Goal: Task Accomplishment & Management: Use online tool/utility

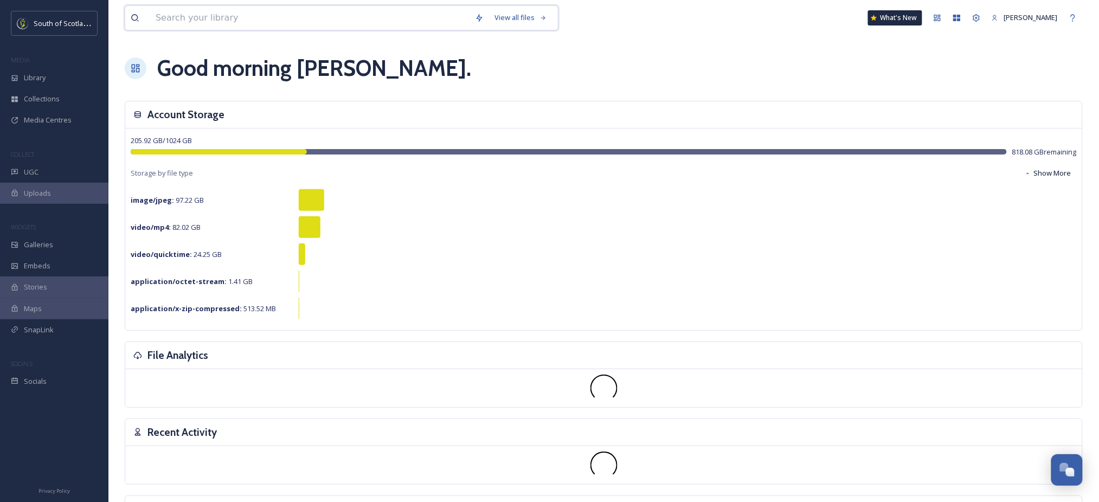
click at [323, 23] on input at bounding box center [309, 18] width 319 height 24
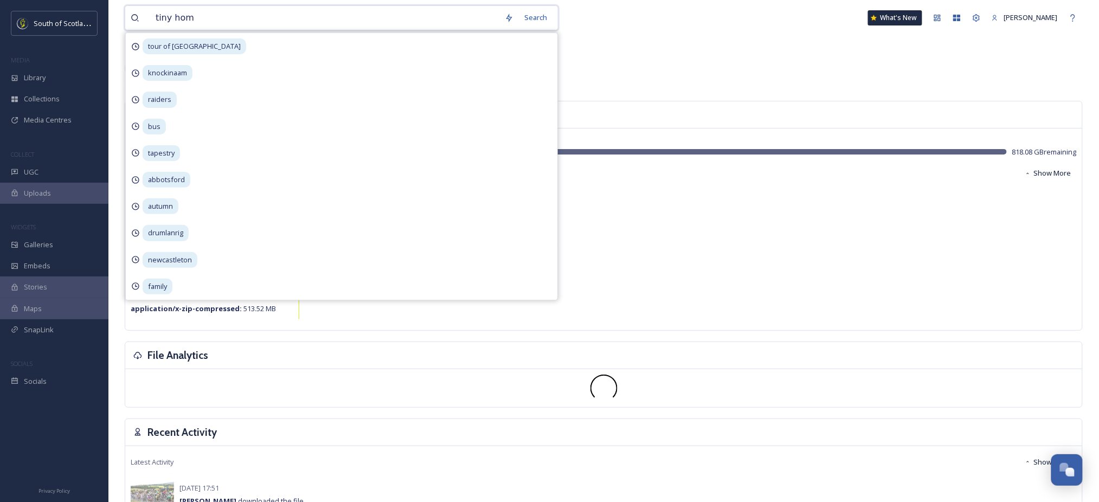
type input "tiny home"
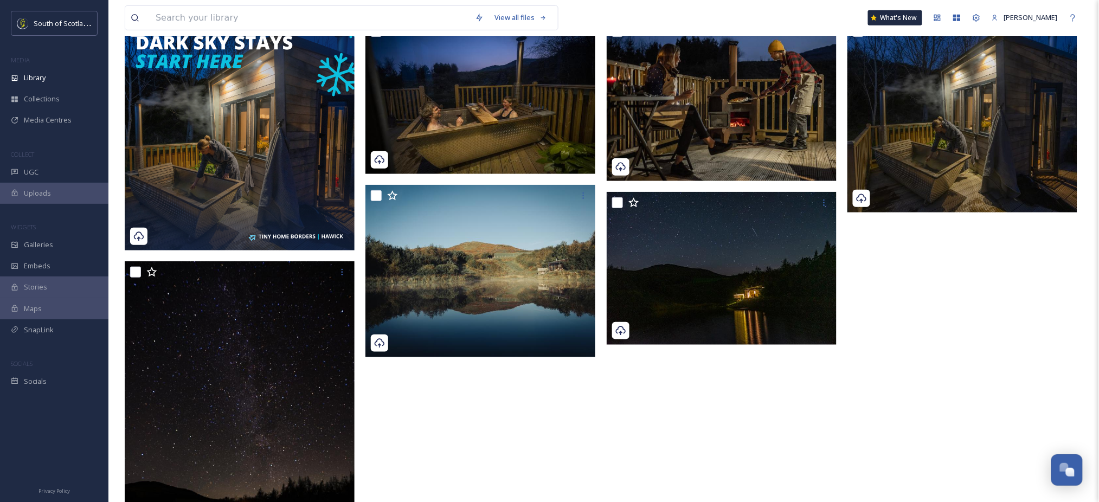
scroll to position [166, 0]
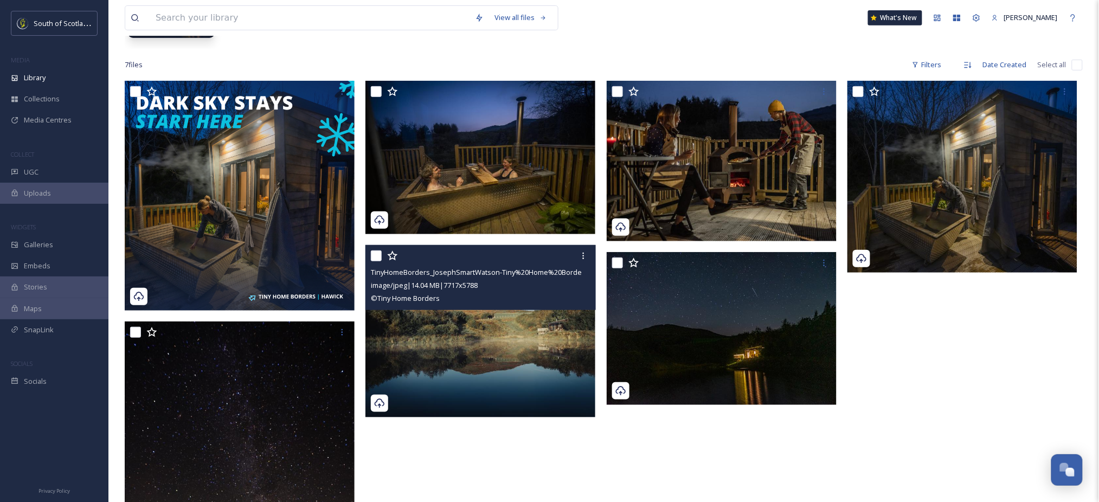
click at [374, 256] on input "checkbox" at bounding box center [376, 255] width 11 height 11
checkbox input "true"
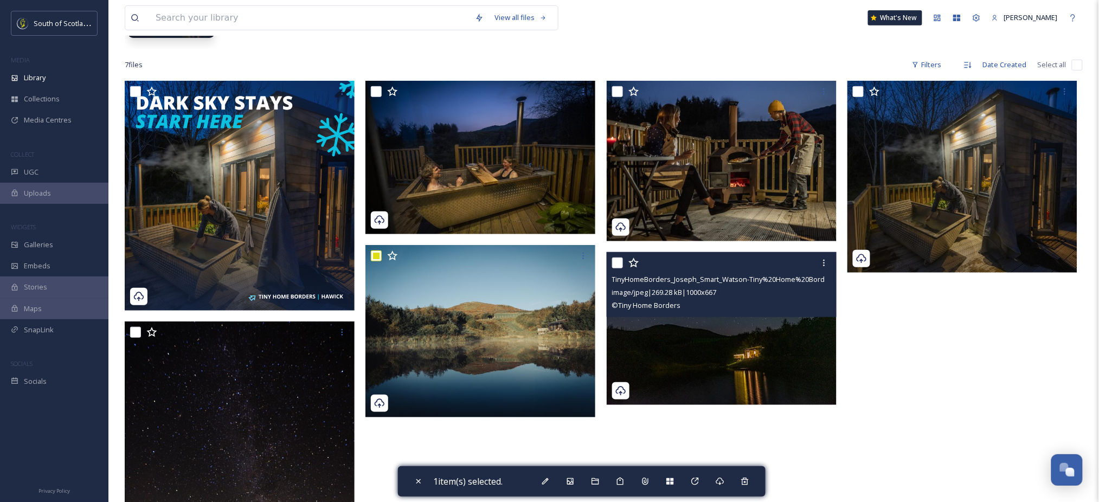
click at [621, 260] on input "checkbox" at bounding box center [617, 262] width 11 height 11
checkbox input "true"
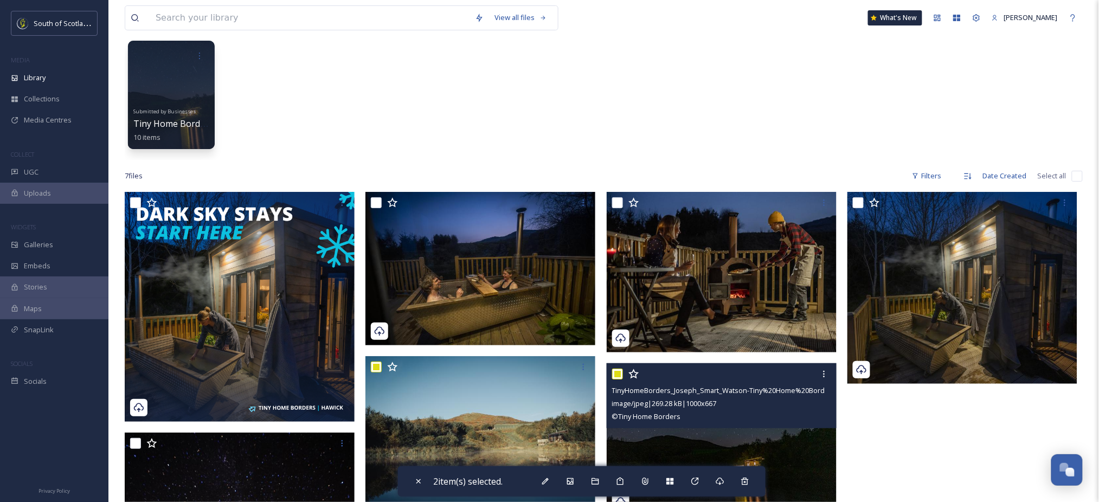
scroll to position [54, 0]
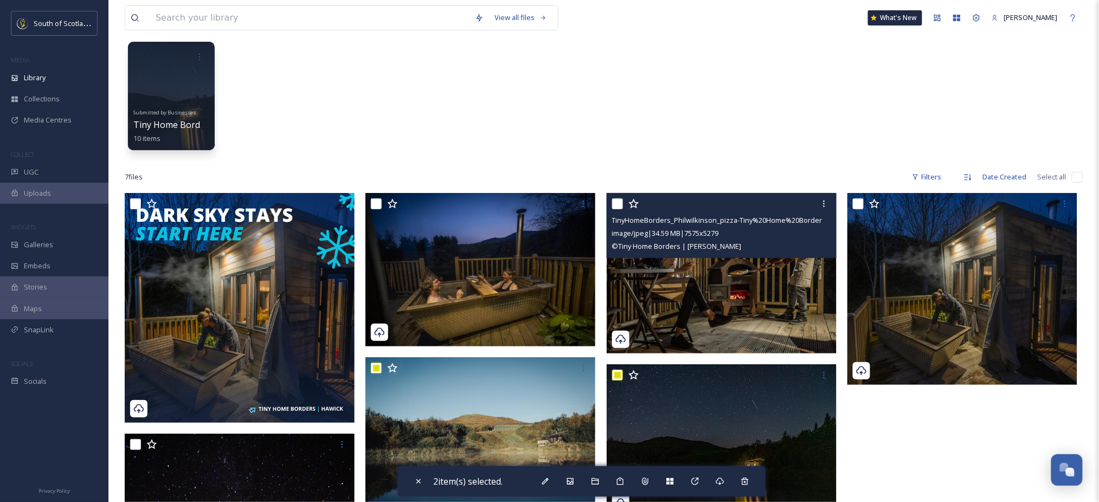
click at [620, 205] on input "checkbox" at bounding box center [617, 203] width 11 height 11
checkbox input "true"
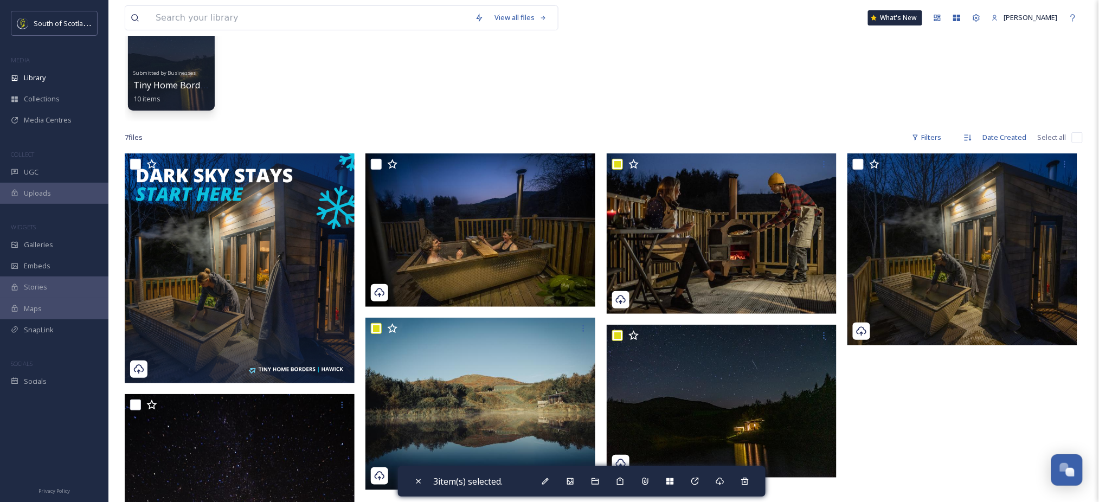
scroll to position [63, 0]
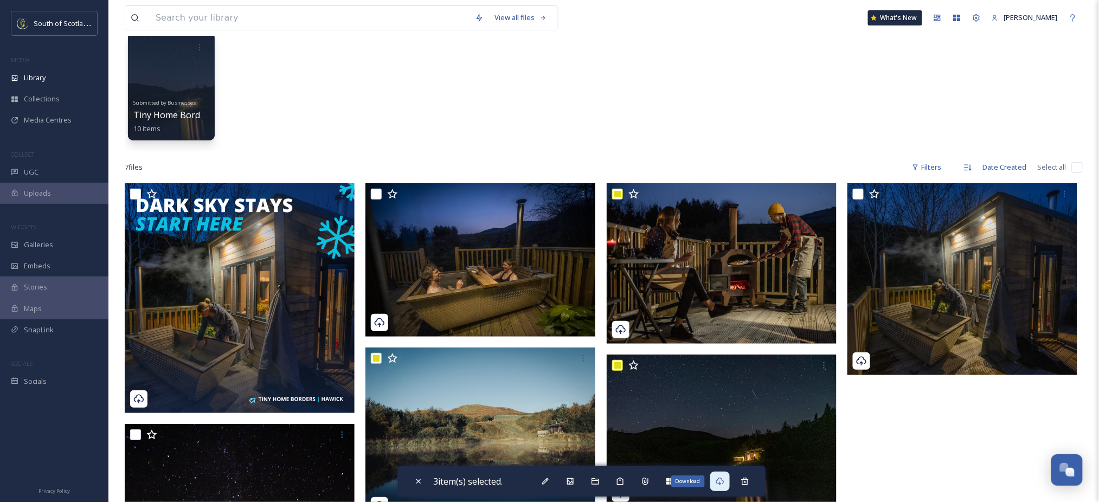
click at [723, 485] on icon at bounding box center [719, 482] width 8 height 8
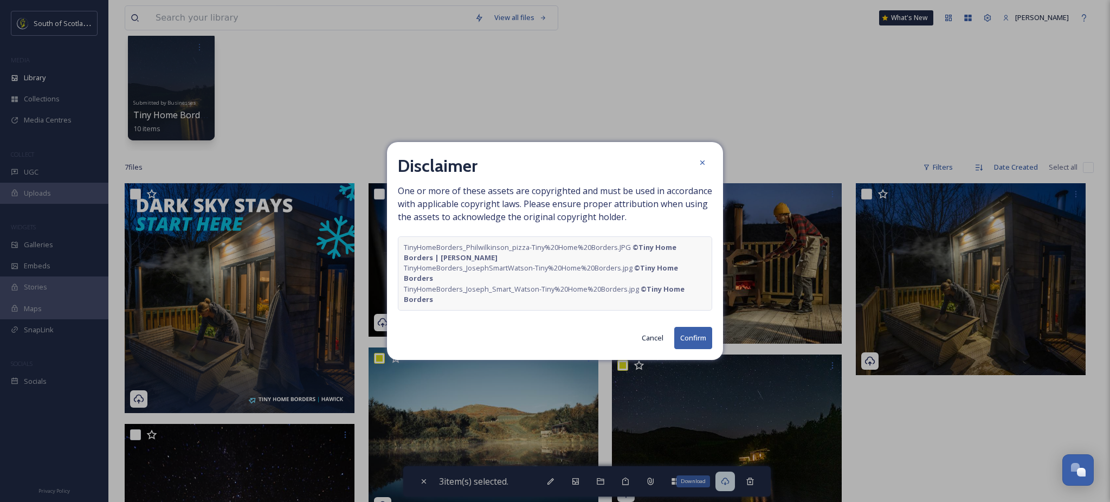
click at [699, 339] on button "Confirm" at bounding box center [693, 338] width 38 height 22
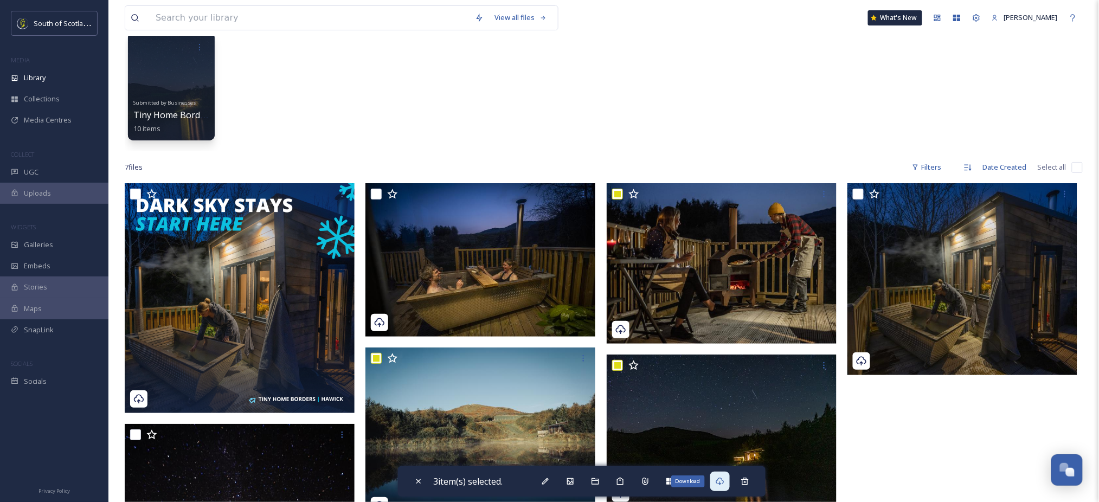
click at [1087, 96] on div "View all files What's New Vanessa Wegstein Library Search Organise New Your Sel…" at bounding box center [603, 362] width 990 height 850
click at [69, 328] on div "SnapLink" at bounding box center [54, 329] width 108 height 21
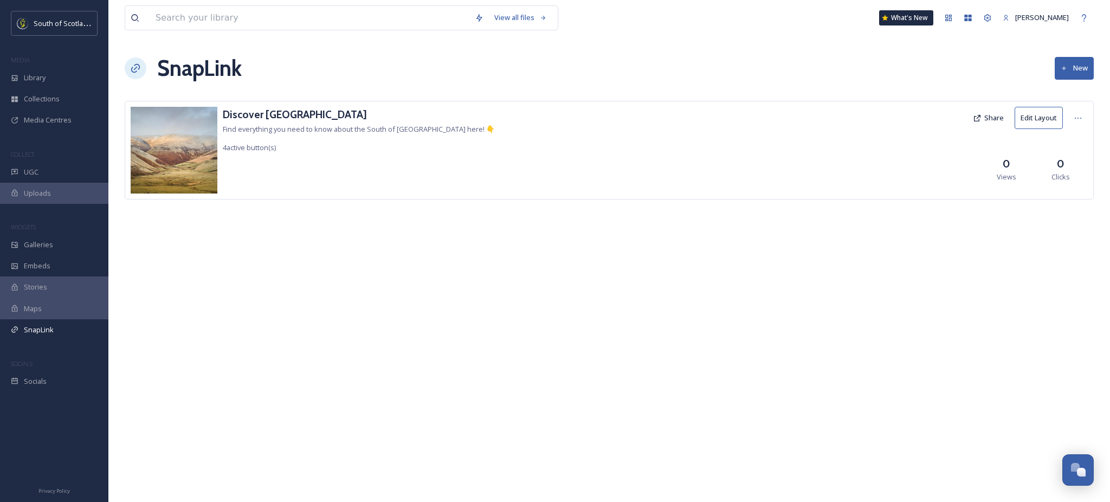
click at [1020, 113] on button "Edit Layout" at bounding box center [1039, 118] width 48 height 22
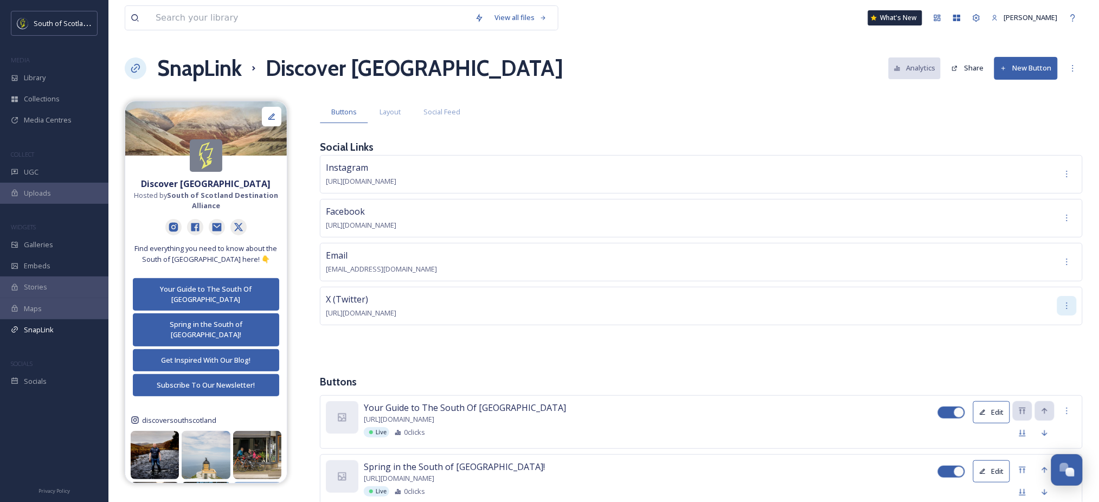
click at [1068, 302] on icon at bounding box center [1066, 305] width 9 height 9
click at [1070, 327] on span "Edit" at bounding box center [1069, 329] width 12 height 10
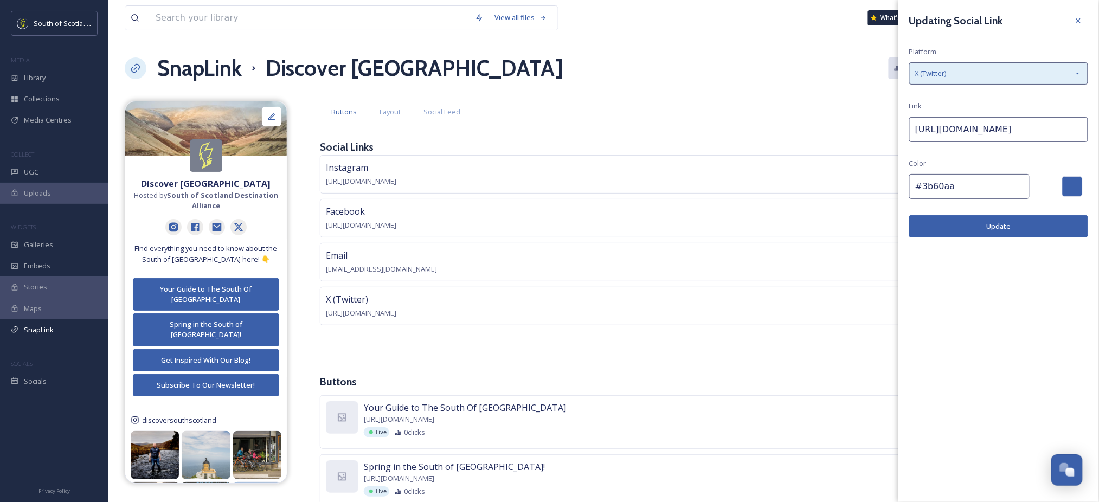
click at [961, 73] on div "X (Twitter)" at bounding box center [998, 73] width 179 height 22
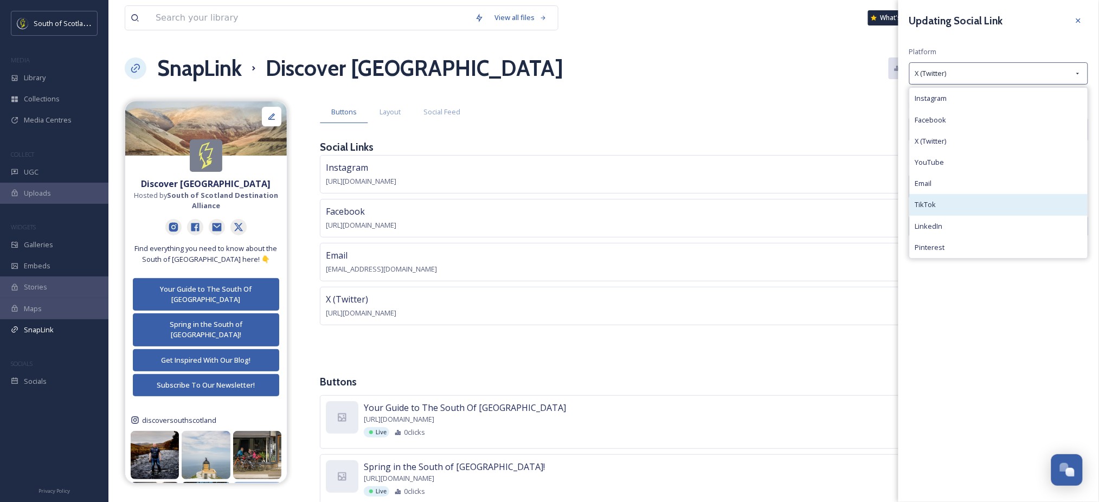
click at [926, 209] on span "TikTok" at bounding box center [925, 204] width 21 height 10
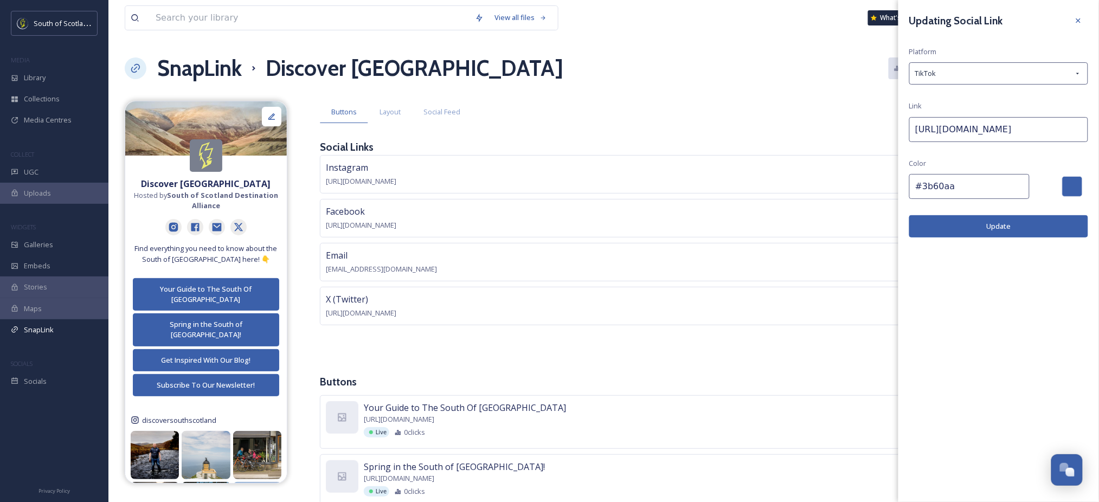
click at [1006, 119] on input "https://x.com/sscotdalliance" at bounding box center [998, 129] width 179 height 25
paste input "www.tiktok.com/@discoversouthscotland"
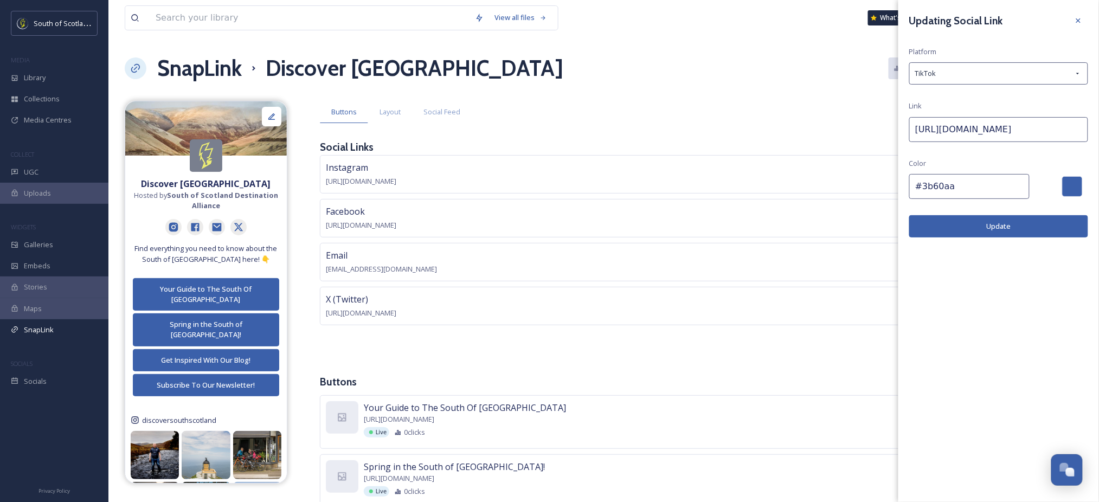
type input "https://www.tiktok.com/@discoversouthscotland"
click at [1007, 234] on button "Update" at bounding box center [998, 226] width 179 height 22
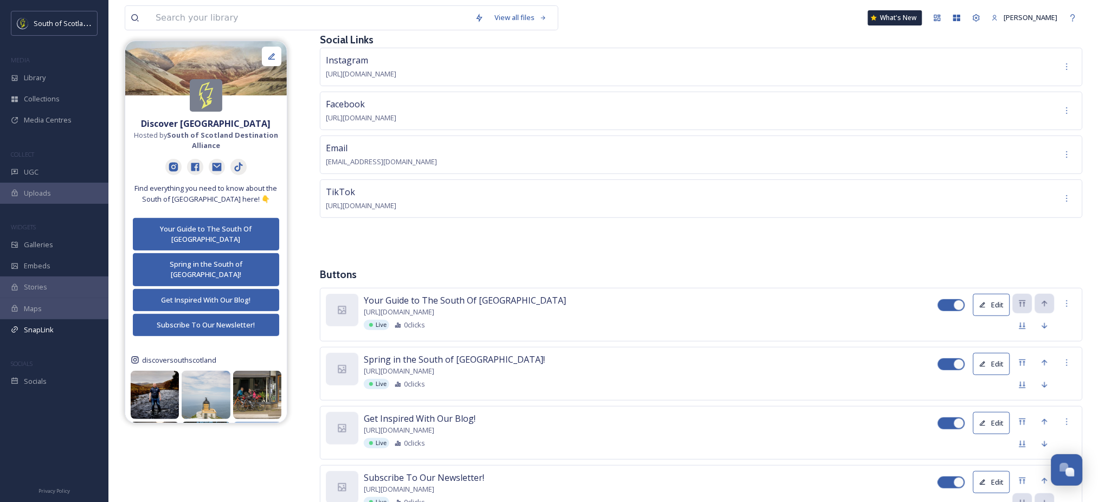
scroll to position [175, 0]
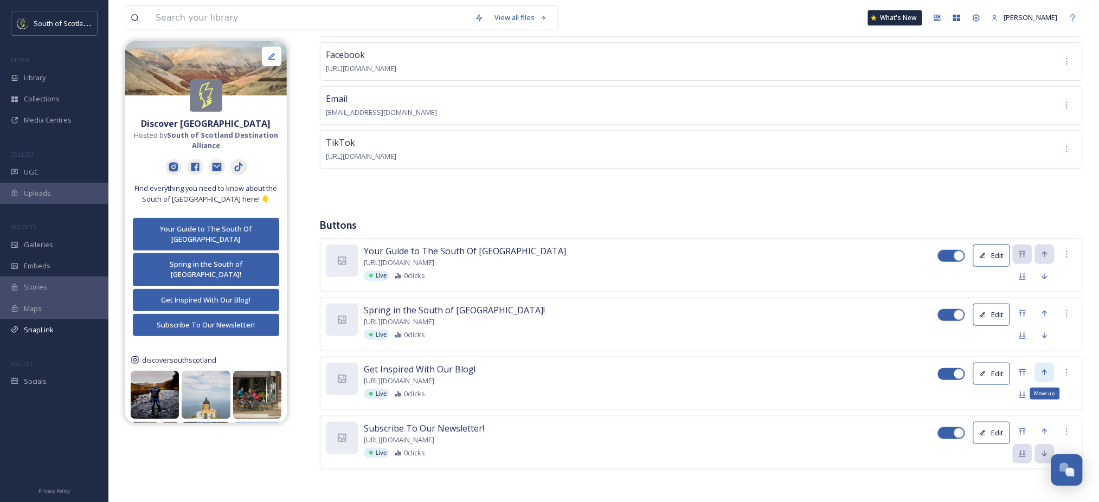
click at [1046, 369] on icon at bounding box center [1044, 372] width 5 height 6
click at [948, 368] on div at bounding box center [951, 374] width 27 height 12
checkbox input "false"
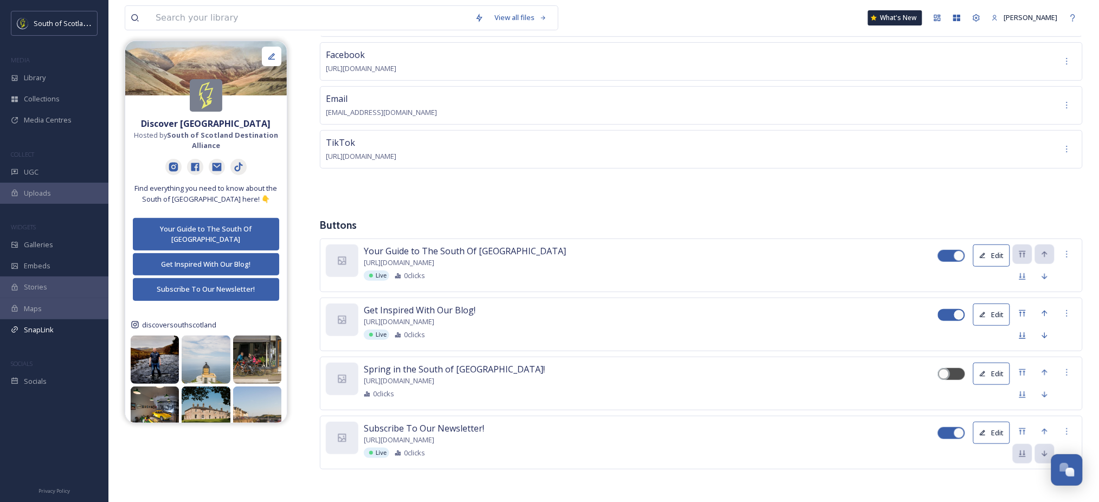
click at [986, 363] on button "Edit" at bounding box center [991, 374] width 37 height 22
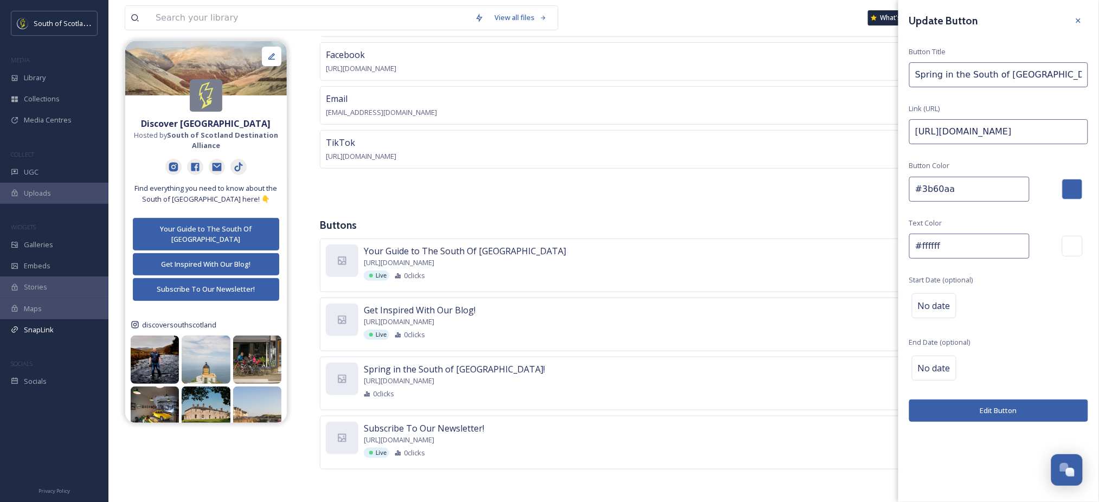
click at [923, 79] on input "Spring in the South of Scotland!" at bounding box center [998, 74] width 179 height 25
type input "Summer in the South of Scotland!"
click at [998, 411] on button "Edit Button" at bounding box center [998, 410] width 179 height 22
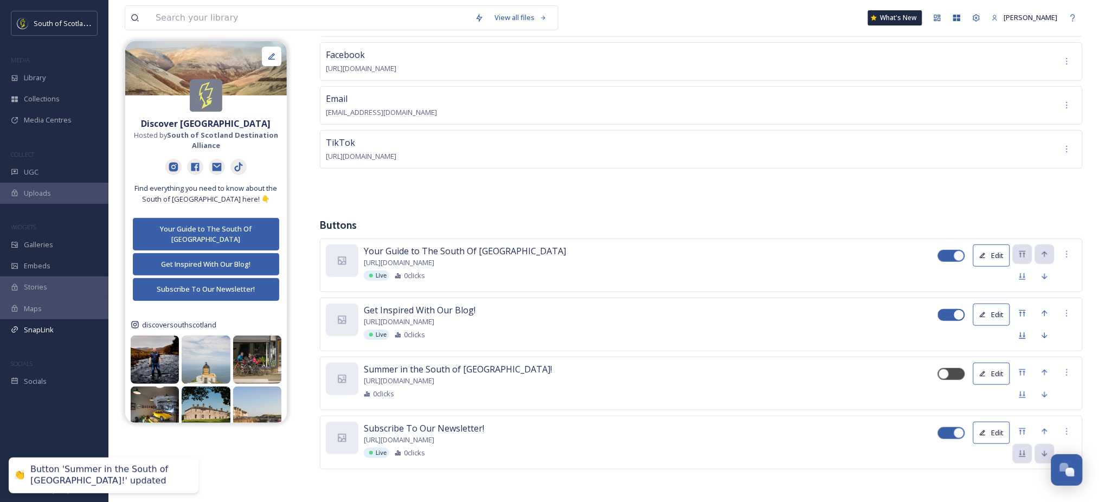
click at [991, 363] on button "Edit" at bounding box center [991, 374] width 37 height 22
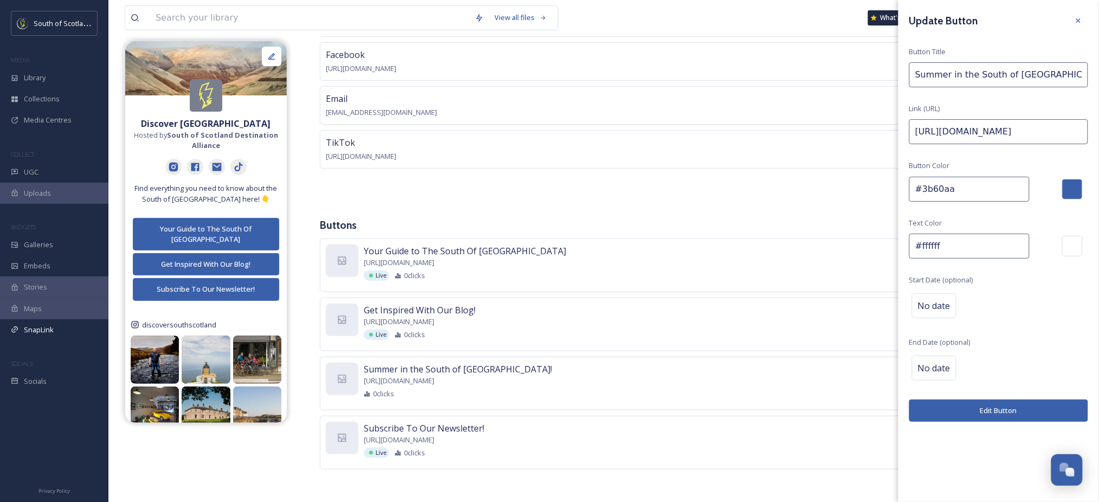
scroll to position [0, 578]
drag, startPoint x: 1071, startPoint y: 134, endPoint x: 1083, endPoint y: 156, distance: 24.7
click at [1083, 156] on div "Update Button Button Title Summer in the South of Scotland! Link (URL) https://…" at bounding box center [998, 216] width 201 height 433
type input "https://scotlandstartshere.com/seasons/summer"
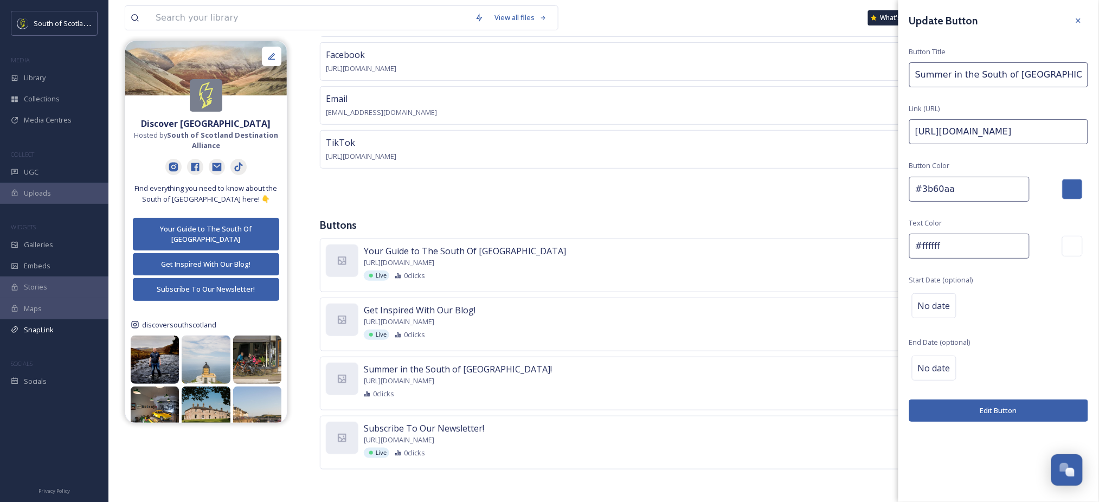
click at [998, 422] on button "Edit Button" at bounding box center [998, 410] width 179 height 22
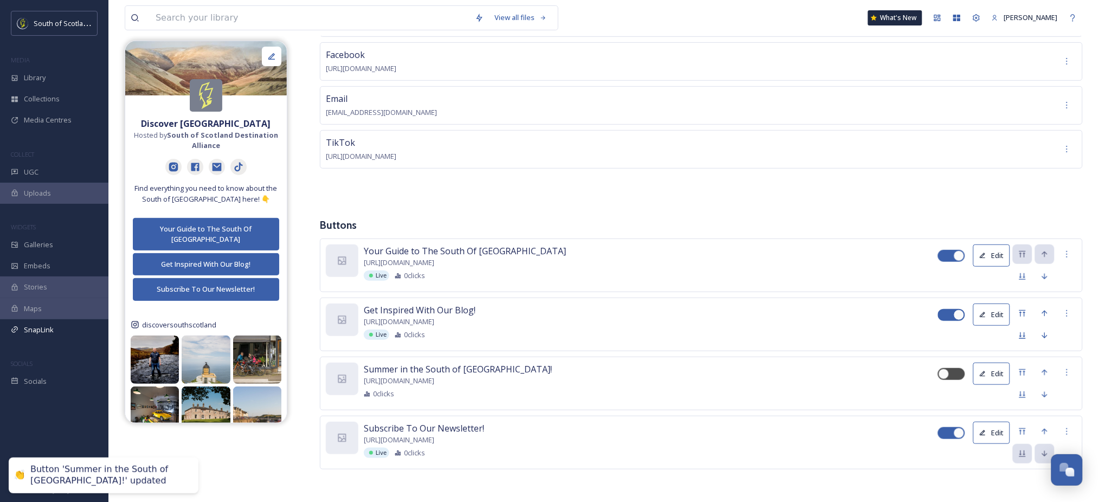
scroll to position [170, 0]
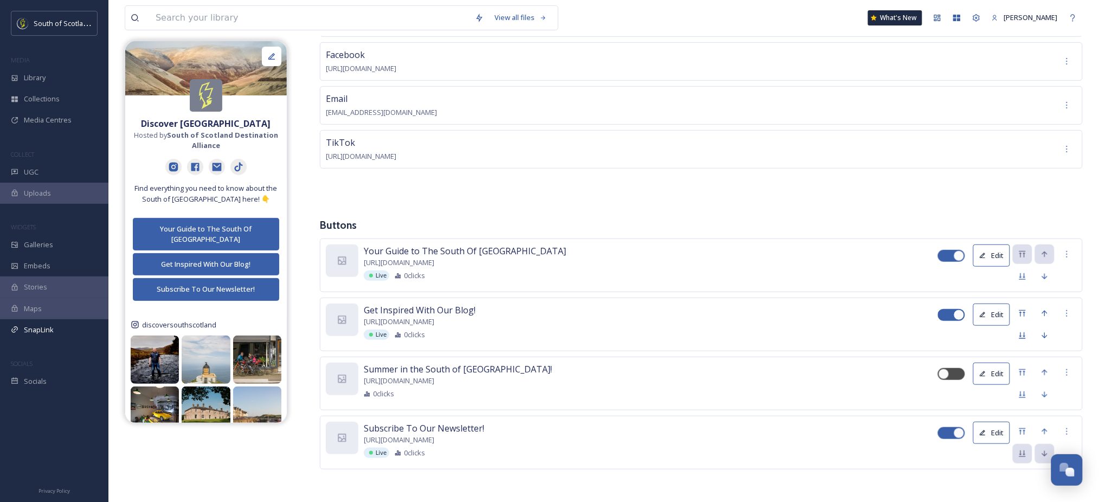
click at [1001, 304] on button "Edit" at bounding box center [991, 315] width 37 height 22
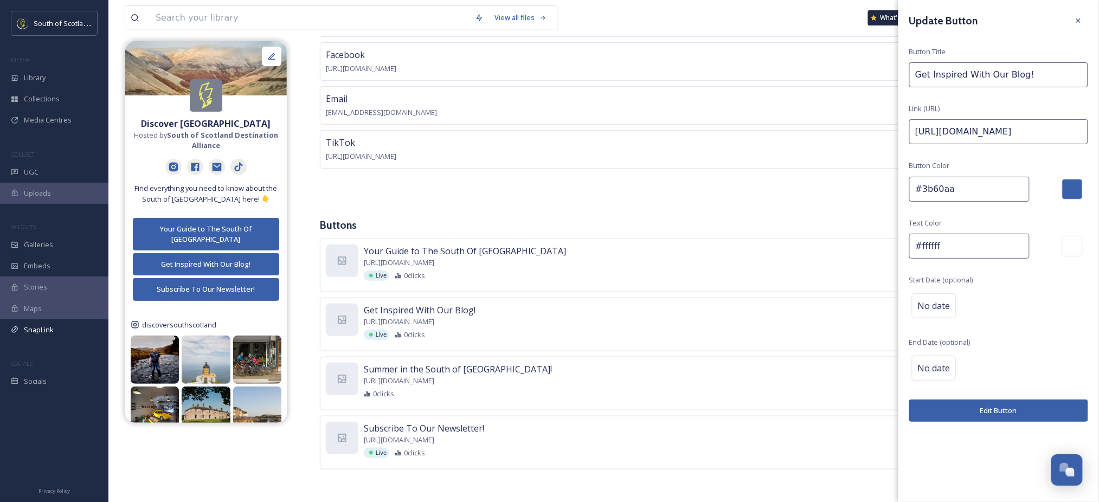
scroll to position [0, 519]
drag, startPoint x: 1059, startPoint y: 131, endPoint x: 1109, endPoint y: 148, distance: 53.1
click at [1099, 148] on html "South of Scotland Destination Alliance MEDIA Library Collections Media Centres …" at bounding box center [549, 172] width 1099 height 659
type input "https://scotlandstartshere.com/blog/"
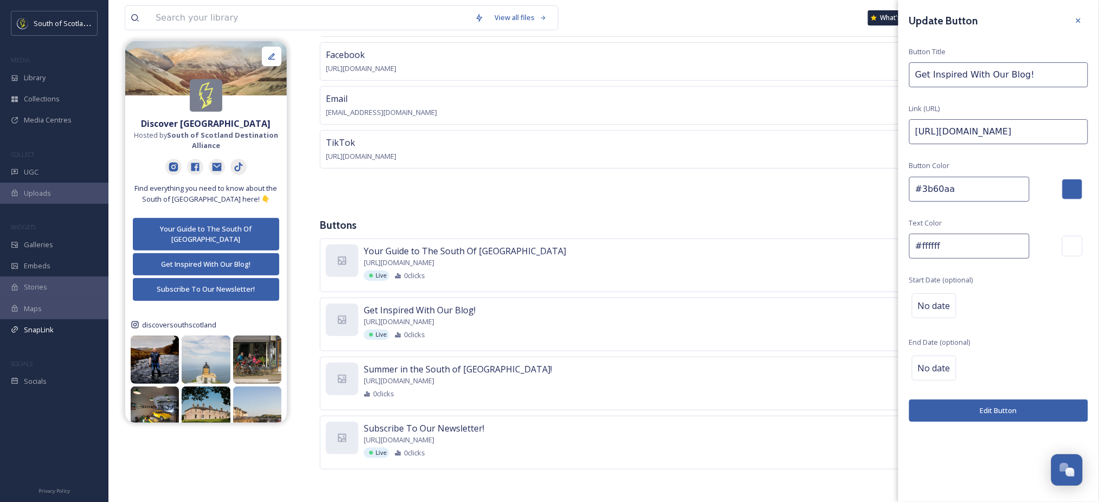
click at [1015, 405] on button "Edit Button" at bounding box center [998, 410] width 179 height 22
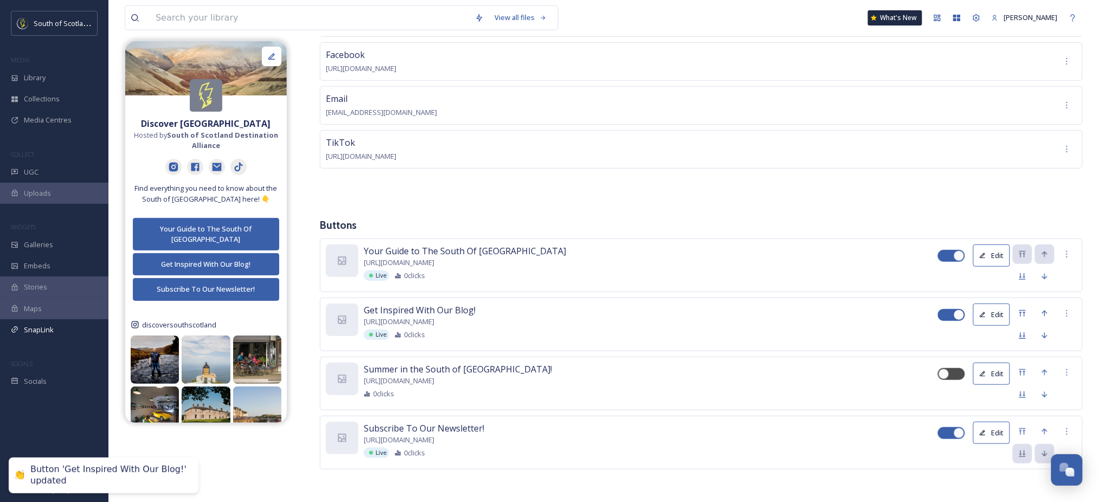
click at [989, 244] on button "Edit" at bounding box center [991, 255] width 37 height 22
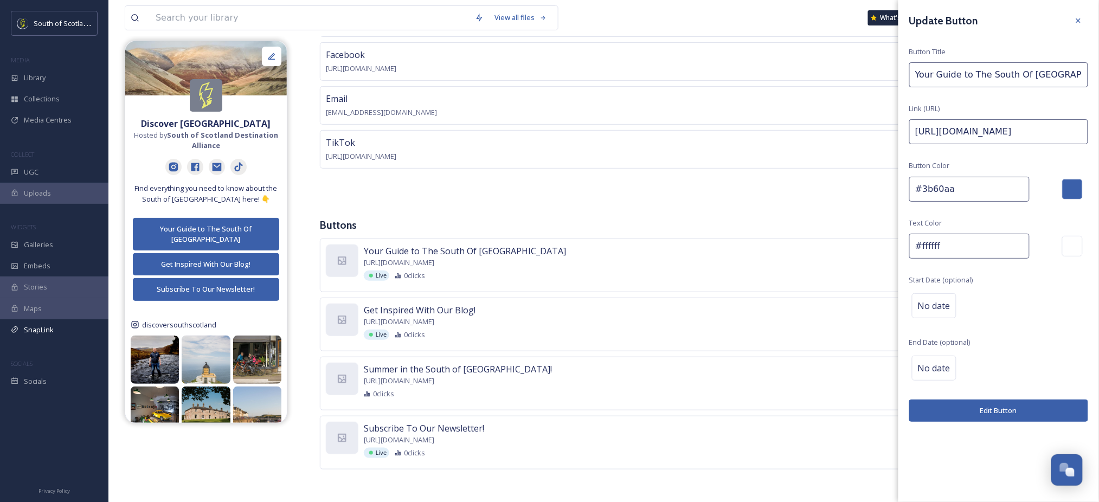
scroll to position [0, 515]
drag, startPoint x: 1038, startPoint y: 132, endPoint x: 1109, endPoint y: 130, distance: 71.0
click at [1099, 130] on html "South of Scotland Destination Alliance MEDIA Library Collections Media Centres …" at bounding box center [549, 172] width 1099 height 659
type input "https://scotlandstartshere.com/"
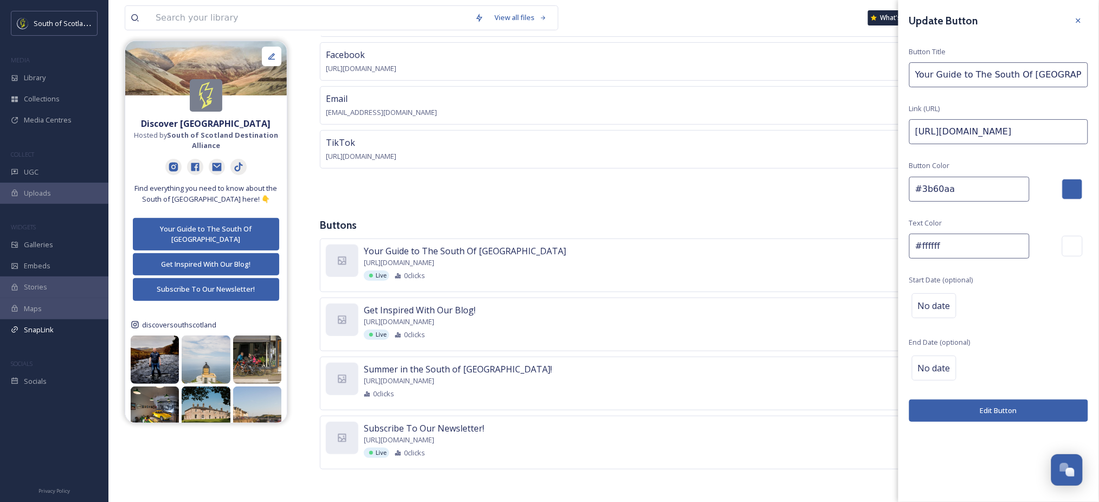
click at [979, 413] on button "Edit Button" at bounding box center [998, 410] width 179 height 22
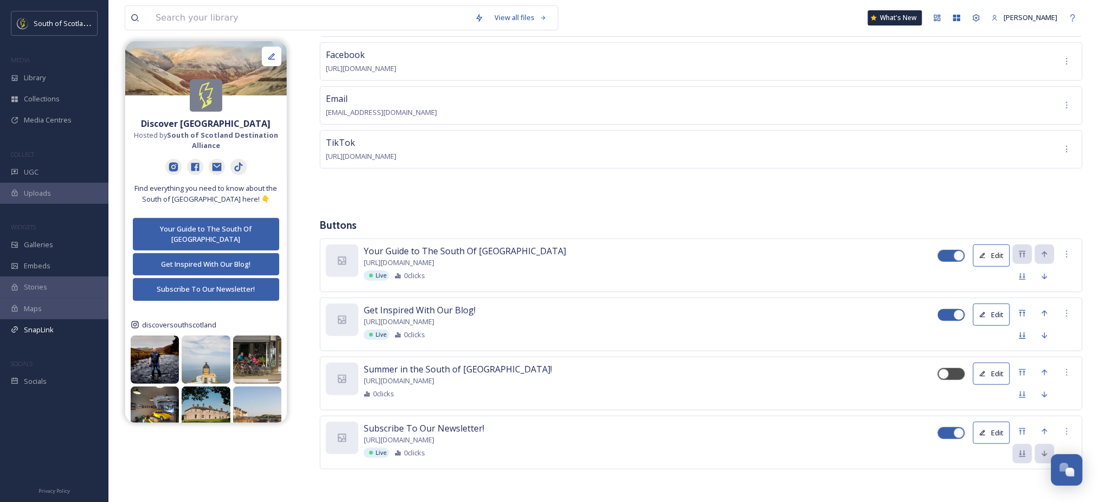
click at [986, 422] on button "Edit" at bounding box center [991, 433] width 37 height 22
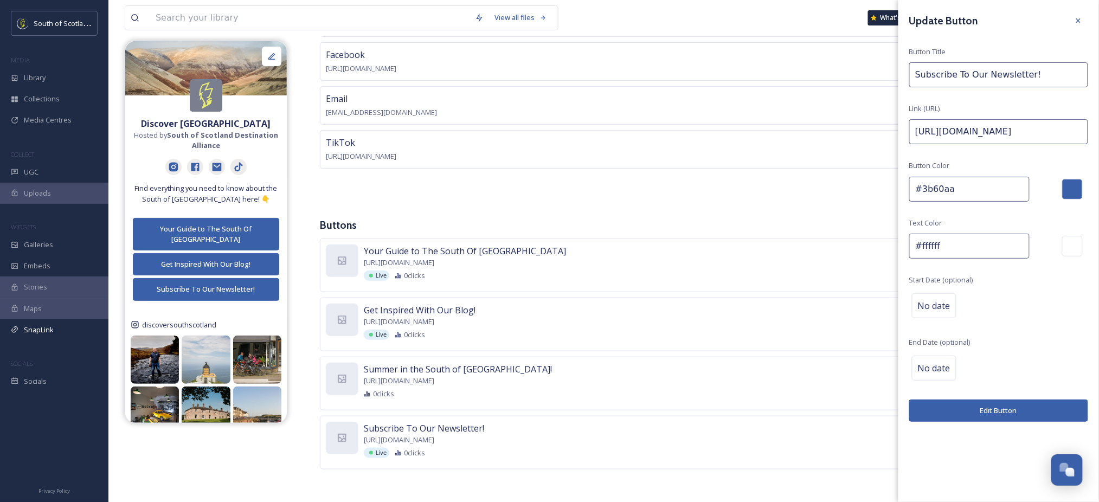
drag, startPoint x: 1080, startPoint y: 131, endPoint x: 1109, endPoint y: 133, distance: 29.3
click at [1099, 133] on html "South of Scotland Destination Alliance MEDIA Library Collections Media Centres …" at bounding box center [549, 172] width 1099 height 659
click at [1006, 127] on input "https://scotlandstartshere.us4.list-manage.com/subscribe?u=217933b402cb053fb7b7…" at bounding box center [998, 131] width 179 height 25
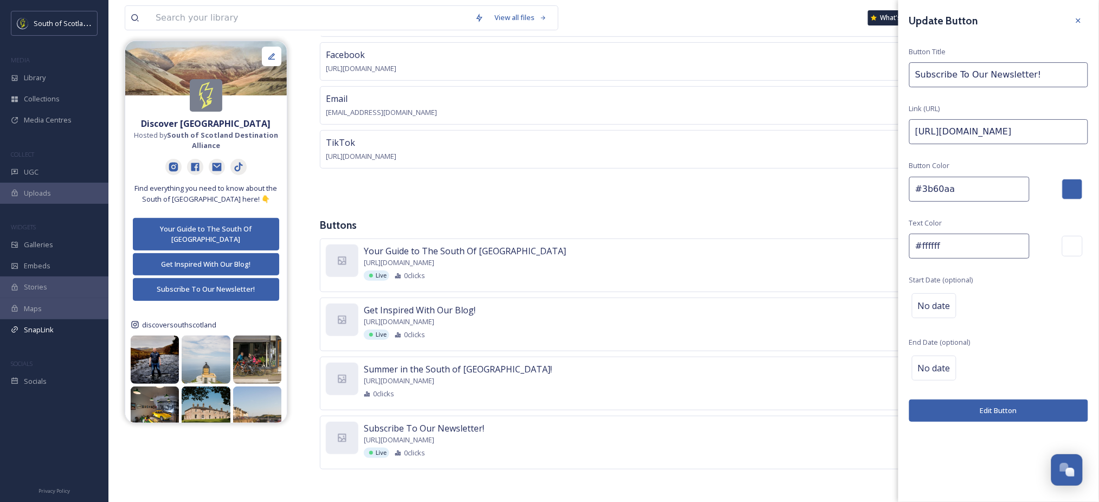
drag, startPoint x: 976, startPoint y: 132, endPoint x: 975, endPoint y: 142, distance: 9.8
click at [975, 142] on input "https://scotlandstartshere.us4.list-manage.com/subscribe?u=217933b402cb053fb7b7…" at bounding box center [998, 131] width 179 height 25
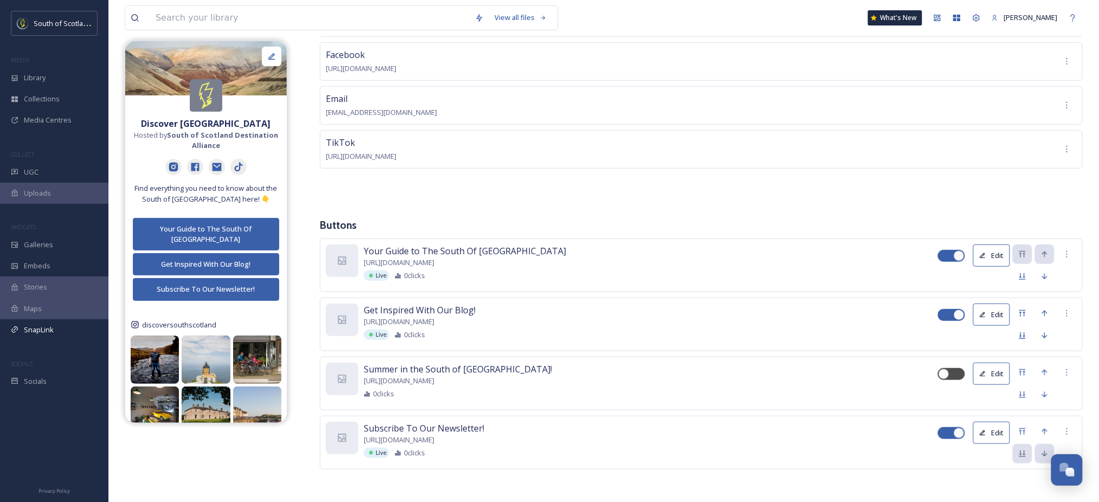
click at [434, 445] on span "https://scotlandstartshere.us4.list-manage.com/subscribe?u=217933b402cb053fb7b7…" at bounding box center [399, 440] width 70 height 10
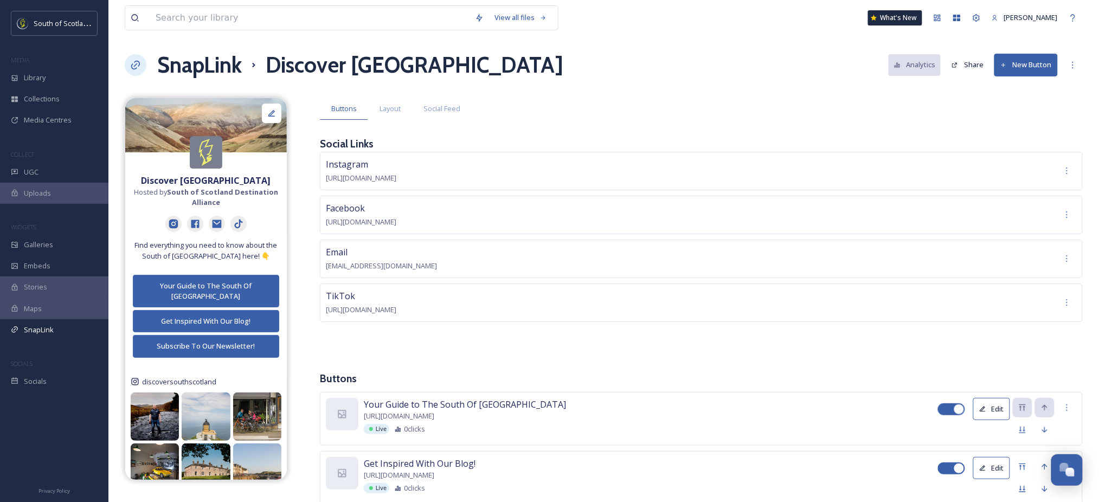
scroll to position [27, 0]
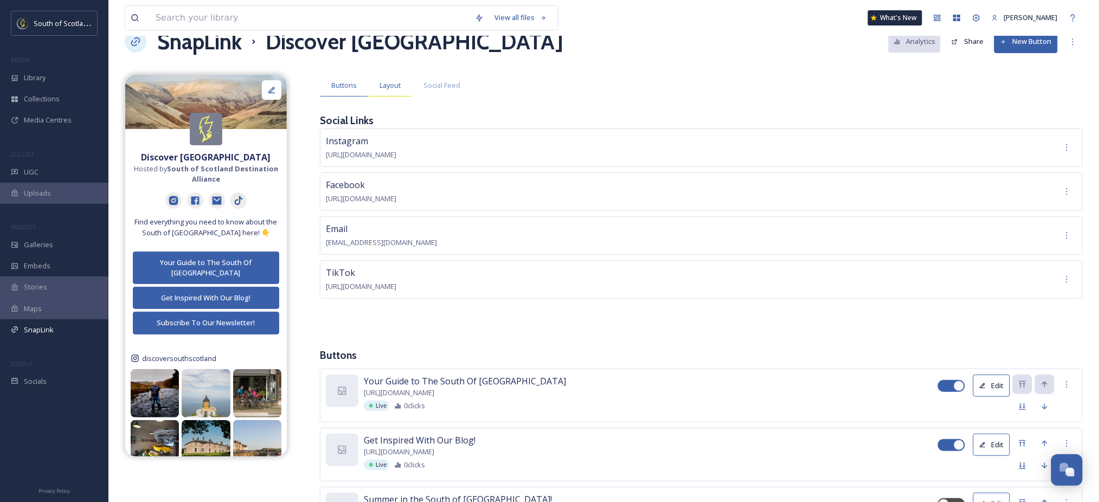
click at [395, 87] on span "Layout" at bounding box center [389, 85] width 21 height 10
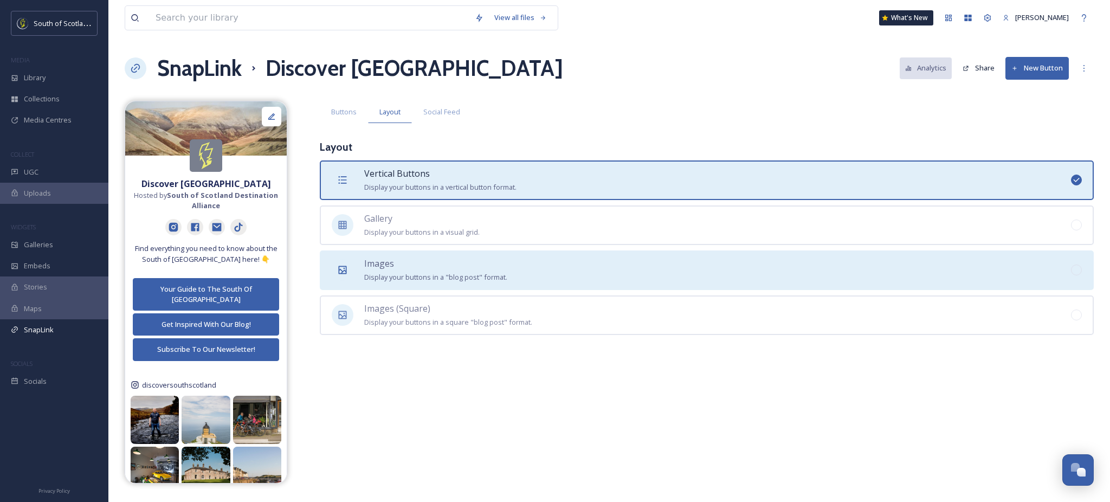
click at [453, 272] on span "Display your buttons in a "blog post" format." at bounding box center [435, 277] width 143 height 10
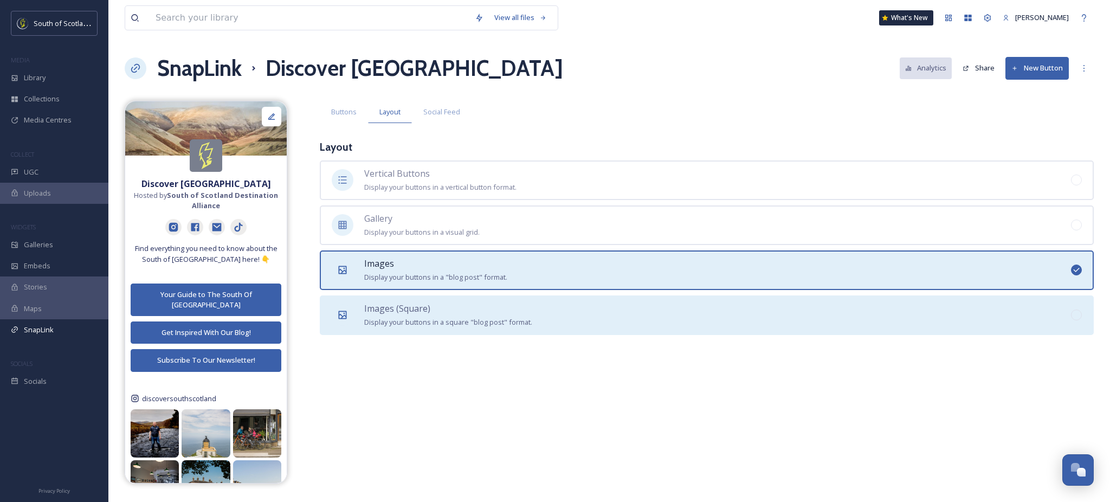
click at [444, 317] on span "Display your buttons in a square "blog post" format." at bounding box center [448, 322] width 168 height 10
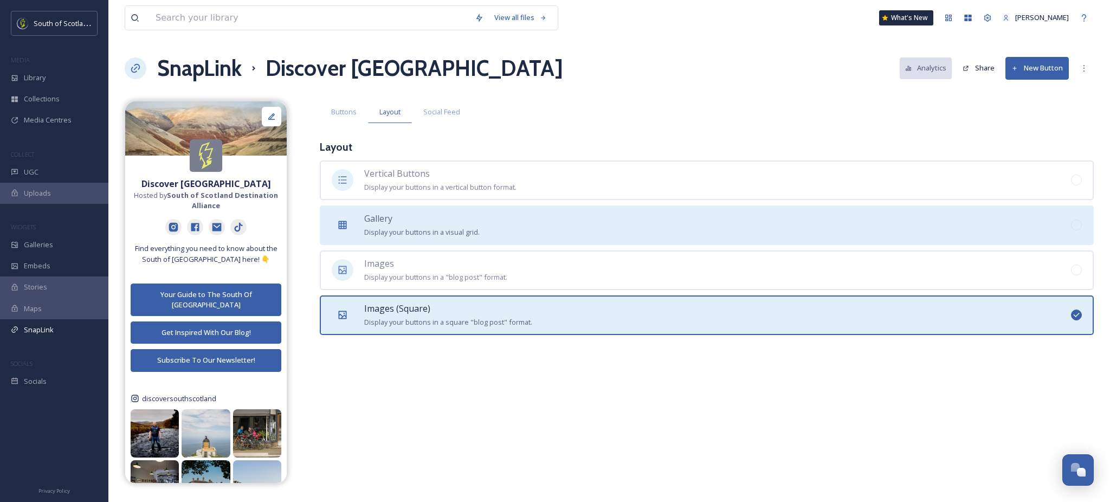
click at [436, 227] on span "Display your buttons in a visual grid." at bounding box center [421, 232] width 115 height 10
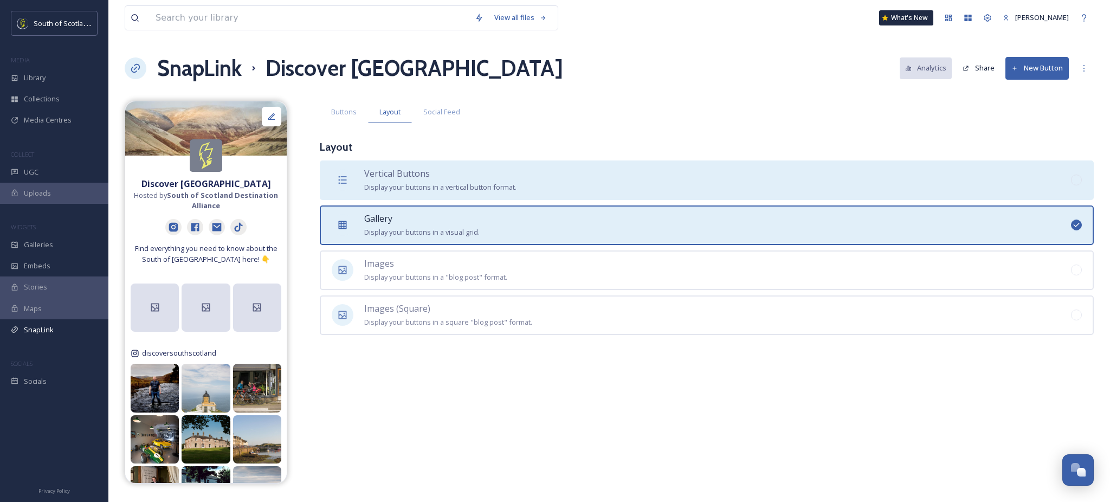
click at [448, 173] on div "Vertical Buttons Display your buttons in a vertical button format." at bounding box center [440, 180] width 152 height 27
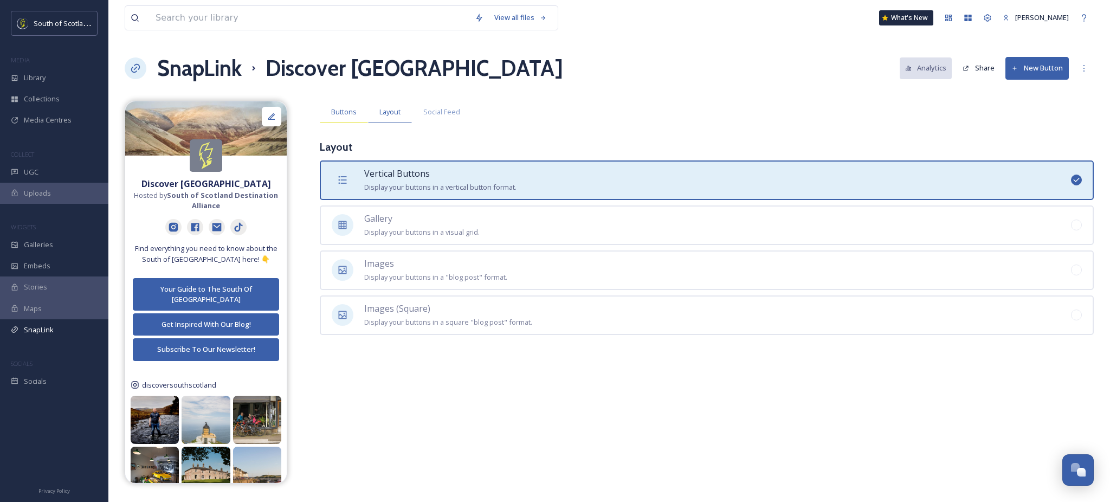
click at [345, 112] on span "Buttons" at bounding box center [343, 112] width 25 height 10
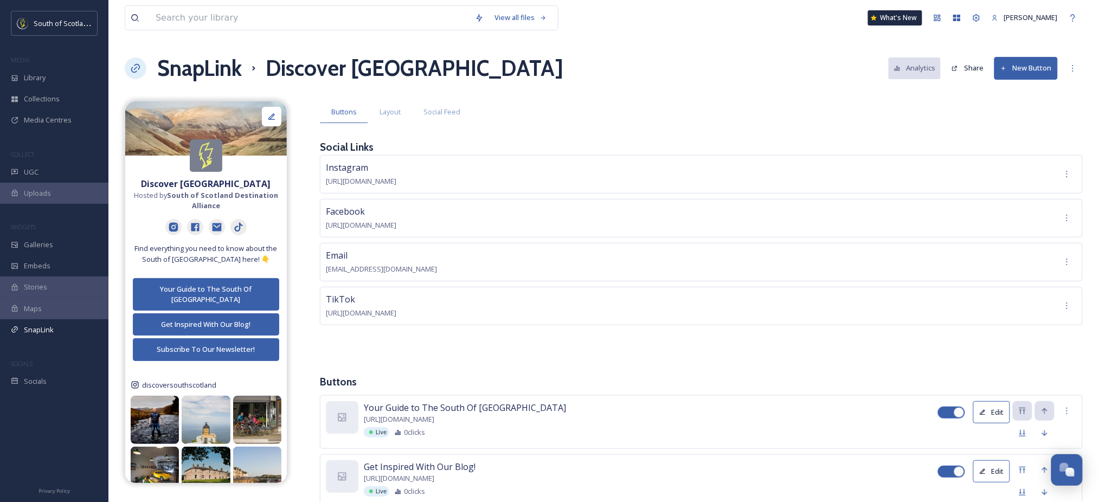
click at [1020, 67] on button "New Button" at bounding box center [1025, 68] width 63 height 22
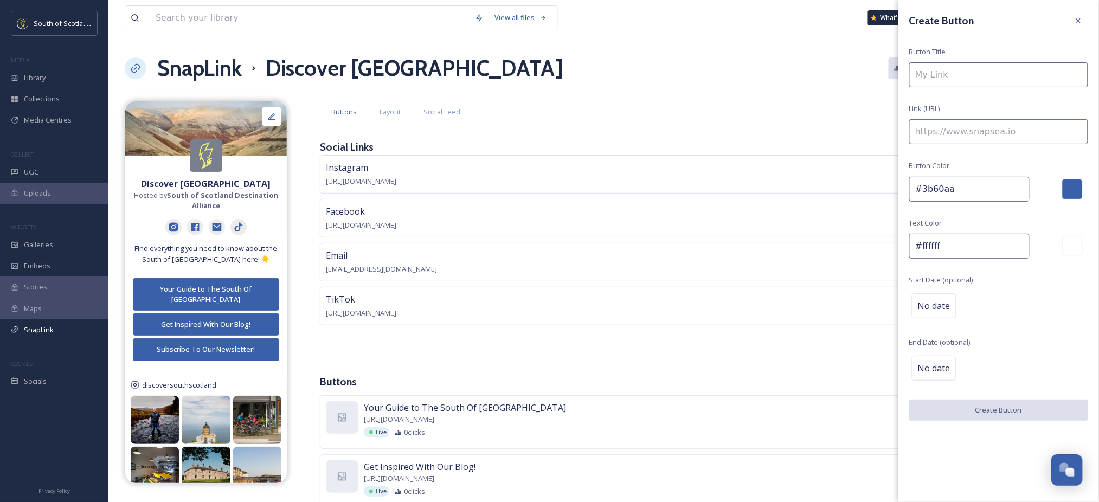
click at [989, 80] on input at bounding box center [998, 74] width 179 height 25
type input "Download Our App"
click at [997, 130] on input at bounding box center [998, 131] width 179 height 25
paste input "https://scotlandstartshere.com/app/"
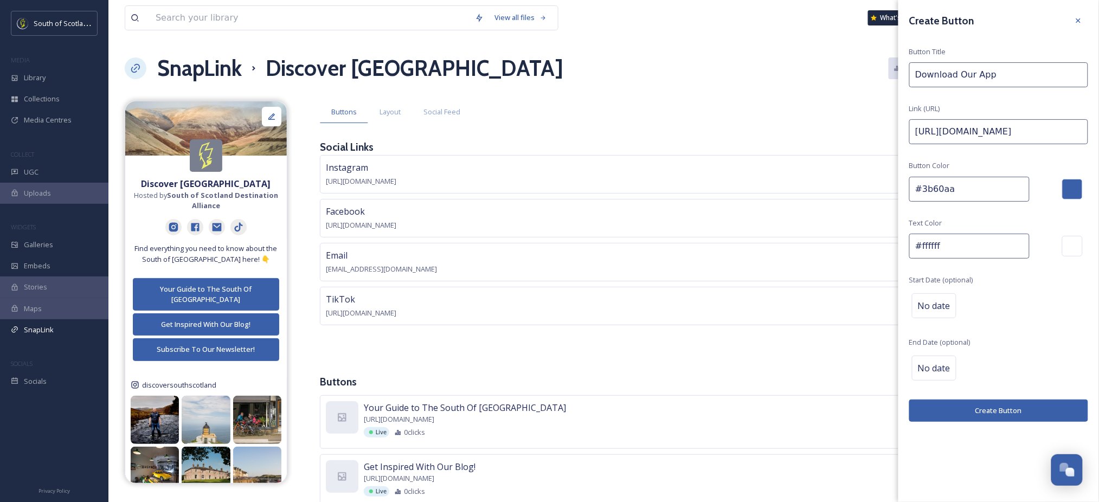
type input "https://scotlandstartshere.com/app/"
click at [1009, 421] on button "Create Button" at bounding box center [998, 410] width 179 height 22
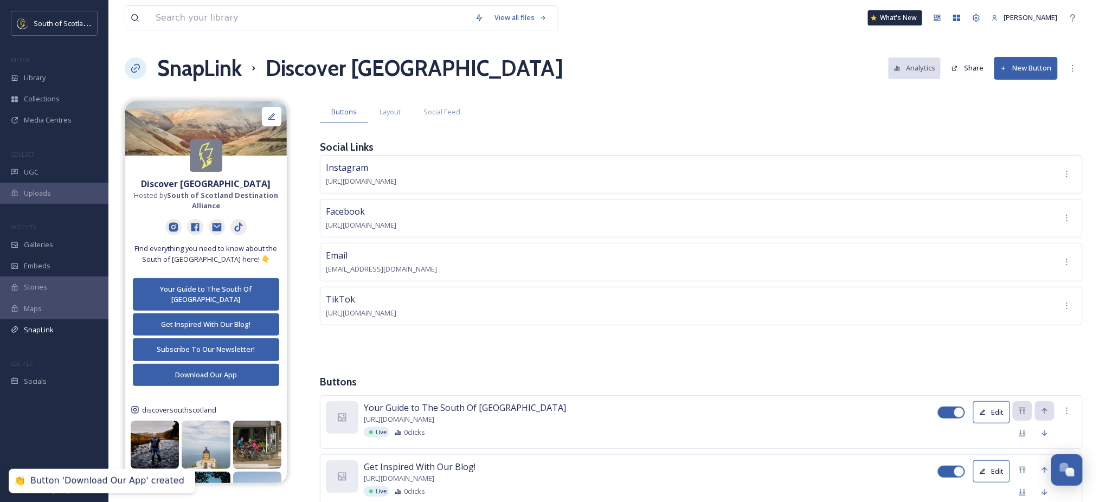
scroll to position [229, 0]
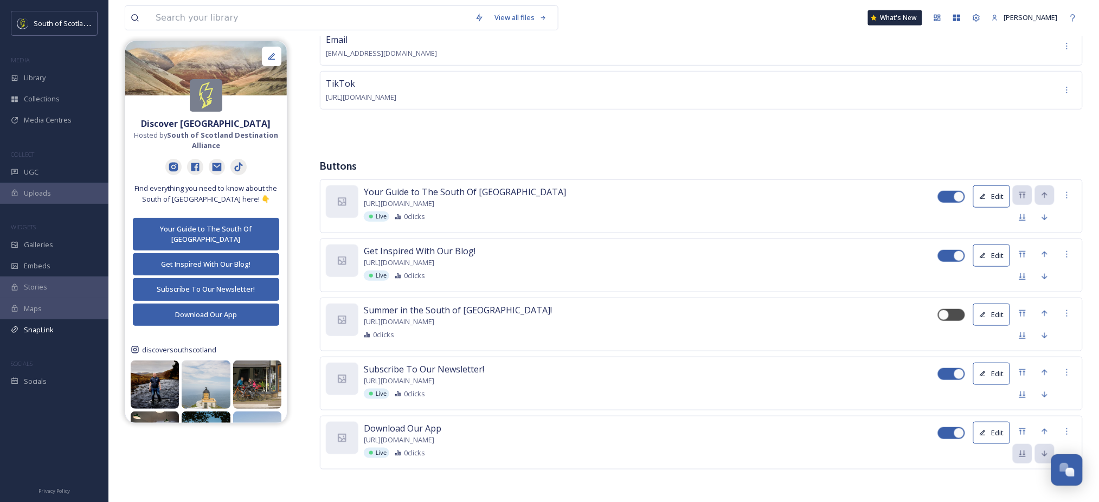
click at [993, 244] on button "Edit" at bounding box center [991, 255] width 37 height 22
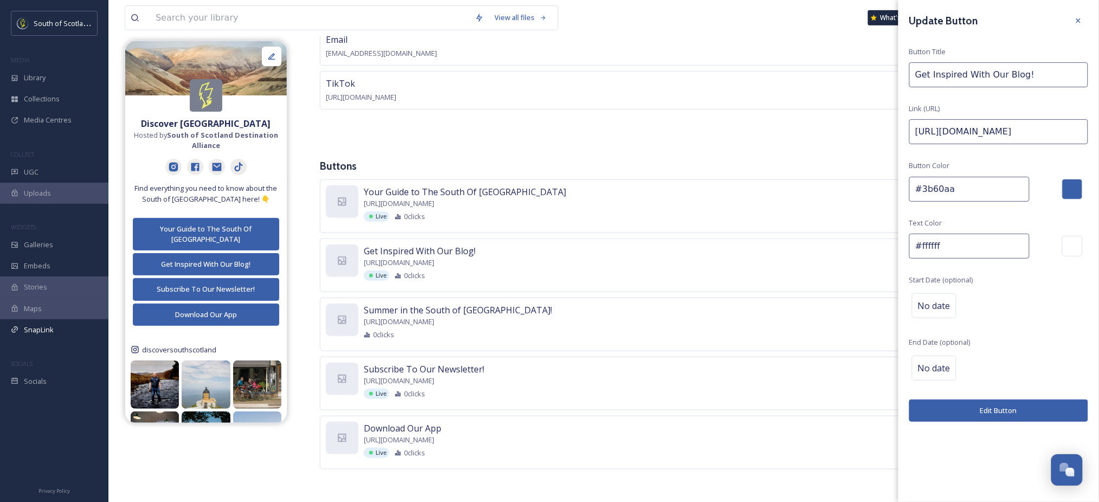
click at [1053, 79] on input "Get Inspired With Our Blog!" at bounding box center [998, 74] width 179 height 25
type input "Get Inspired With Our Blog"
click at [983, 412] on button "Edit Button" at bounding box center [998, 410] width 179 height 22
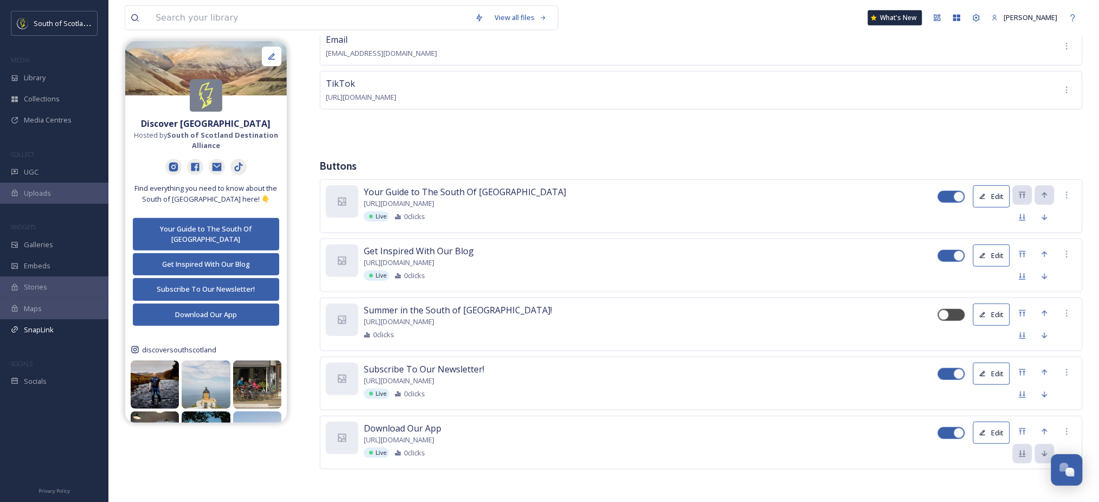
click at [985, 370] on icon at bounding box center [982, 373] width 7 height 7
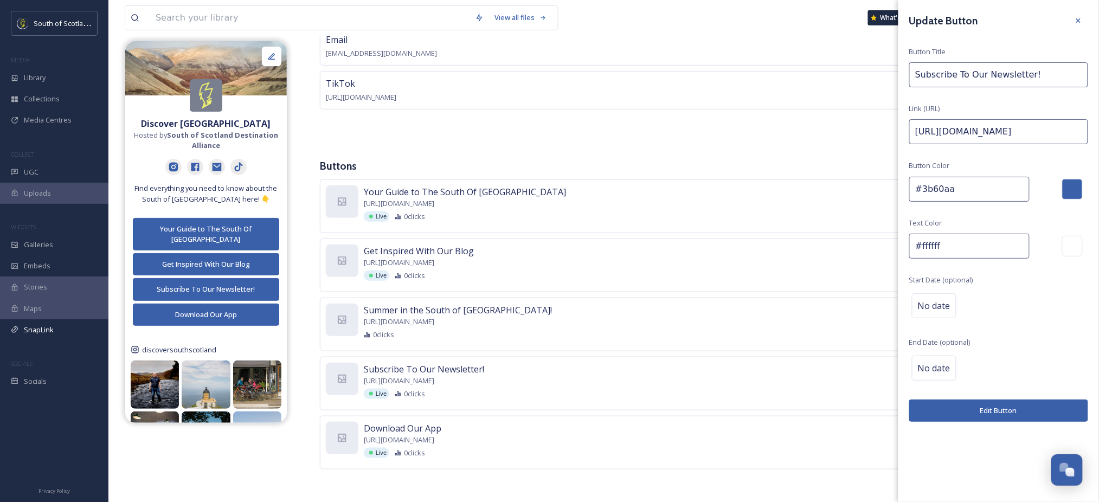
click at [1055, 81] on input "Subscribe To Our Newsletter!" at bounding box center [998, 74] width 179 height 25
type input "Subscribe To Our Newsletter"
click at [951, 423] on div "Update Button Button Title Subscribe To Our Newsletter Link (URL) https://scotl…" at bounding box center [998, 216] width 201 height 433
click at [949, 409] on button "Edit Button" at bounding box center [998, 410] width 179 height 22
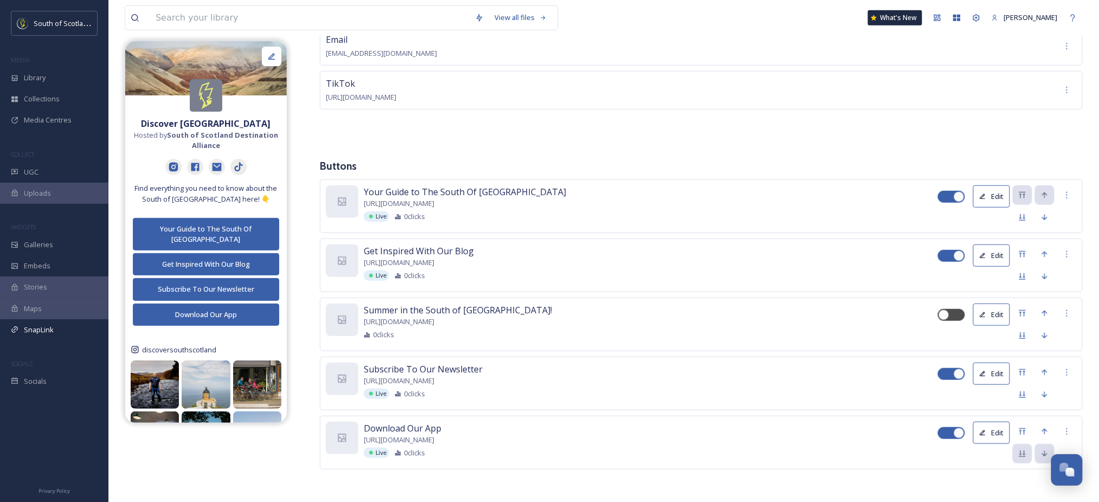
click at [987, 363] on button "Edit" at bounding box center [991, 374] width 37 height 22
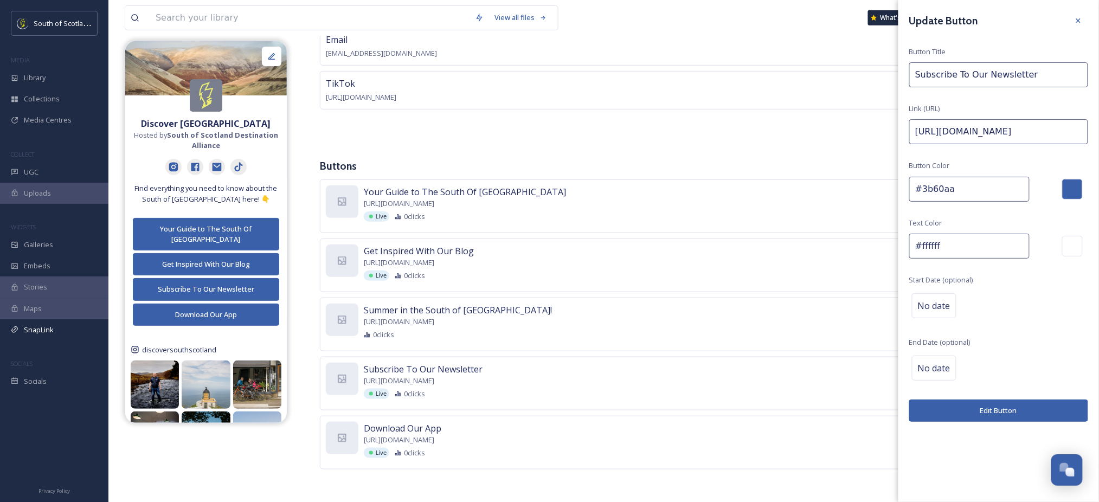
click at [1009, 125] on input "https://scotlandstartshere.us4.list-manage.com/subscribe?u=217933b402cb053fb7b7…" at bounding box center [998, 131] width 179 height 25
paste input
type input "https://scotlandstartshere.us4.list-manage.com/subscribe?u=217933b402cb053fb7b7…"
click at [973, 410] on button "Edit Button" at bounding box center [998, 410] width 179 height 22
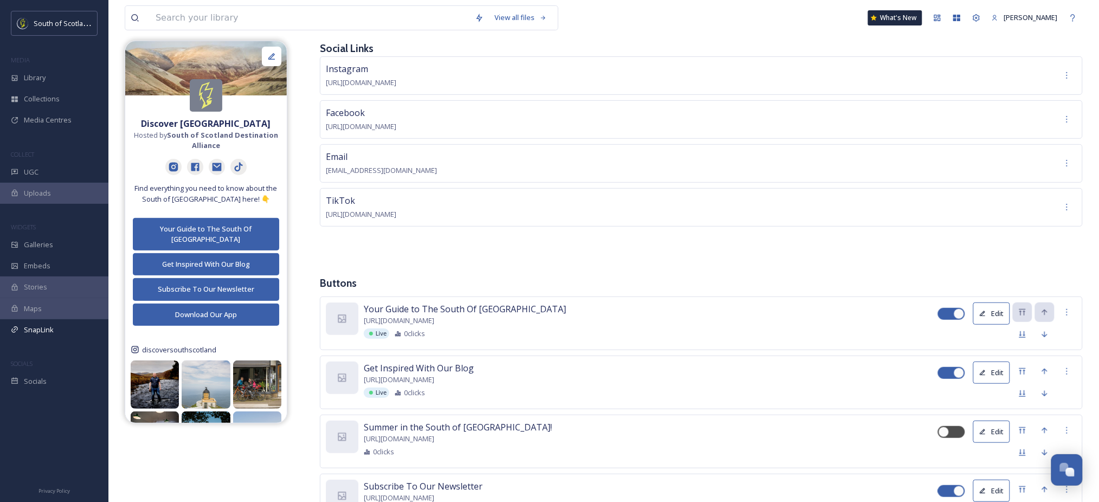
scroll to position [0, 0]
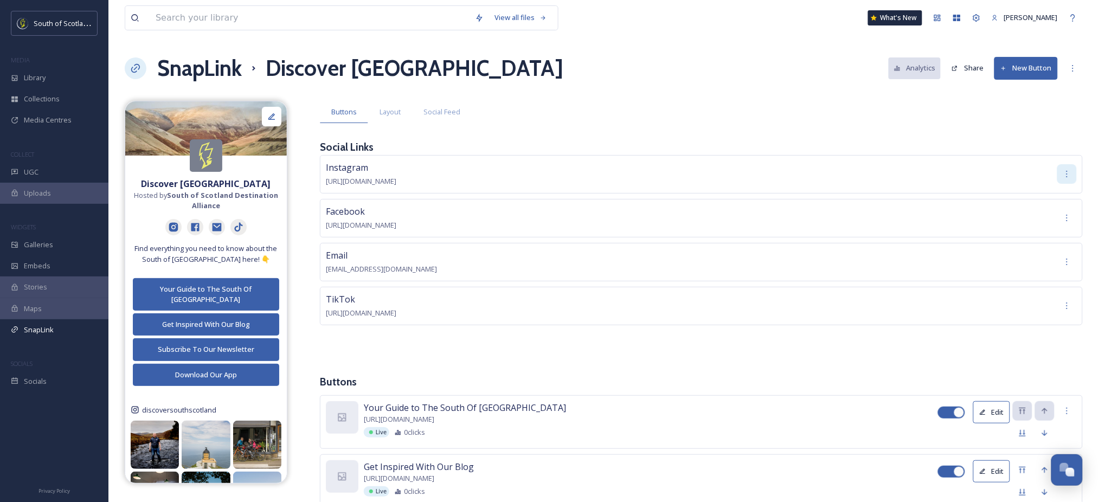
click at [1073, 176] on div at bounding box center [1067, 174] width 20 height 20
click at [1073, 193] on span "Edit" at bounding box center [1069, 197] width 12 height 10
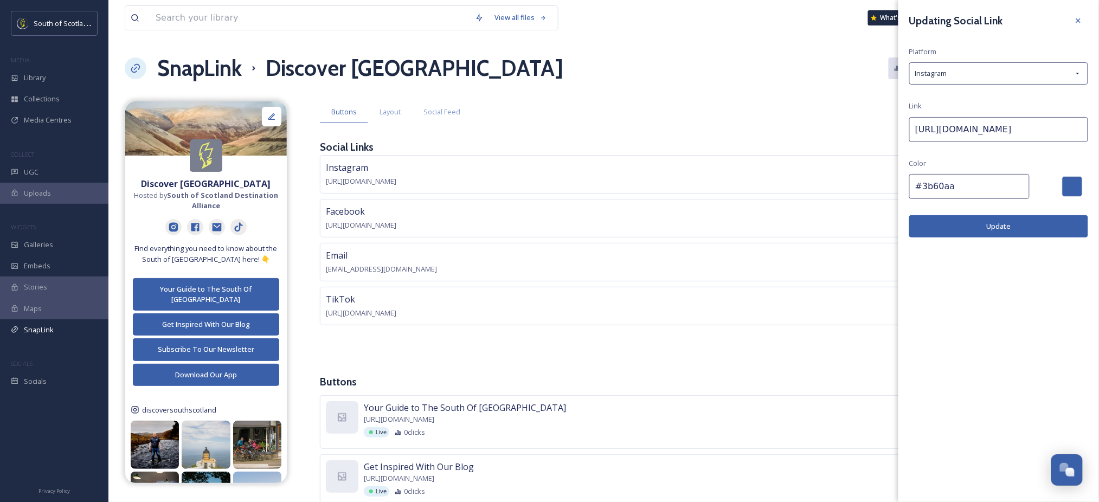
click at [960, 180] on input "#3b60aa" at bounding box center [969, 186] width 120 height 25
paste input "1f2a44"
type input "#1f2a44"
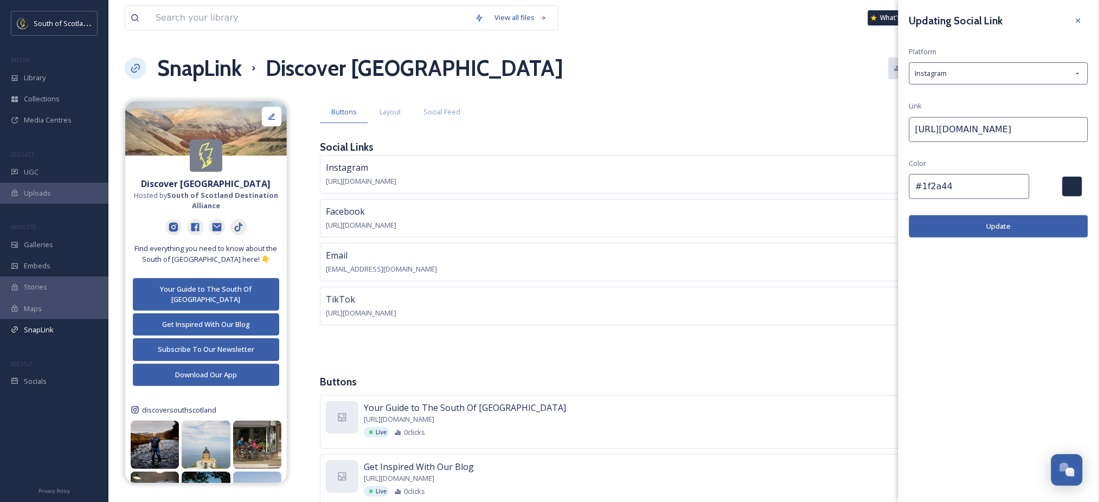
click at [965, 222] on button "Update" at bounding box center [998, 226] width 179 height 22
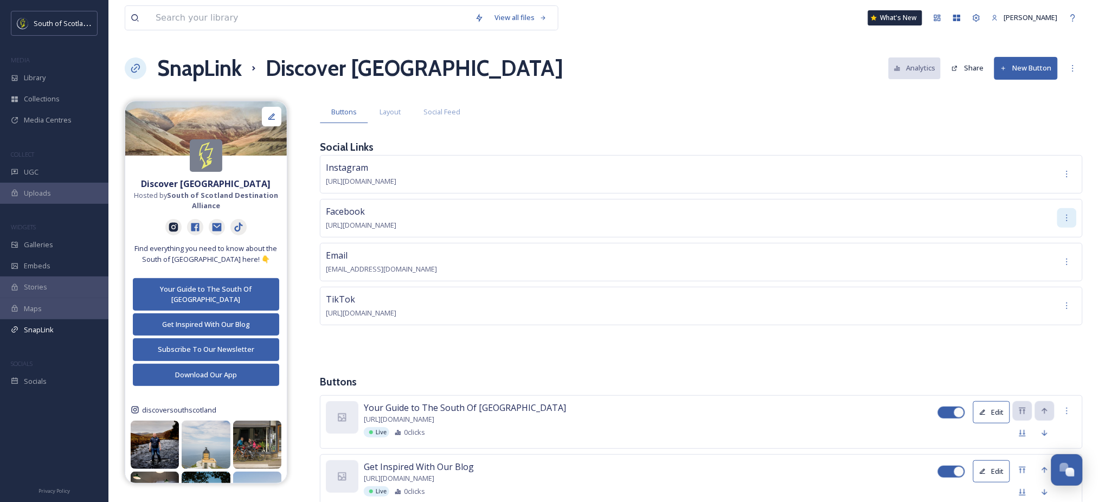
click at [1065, 215] on icon at bounding box center [1066, 218] width 9 height 9
click at [1065, 244] on span "Edit" at bounding box center [1069, 241] width 12 height 10
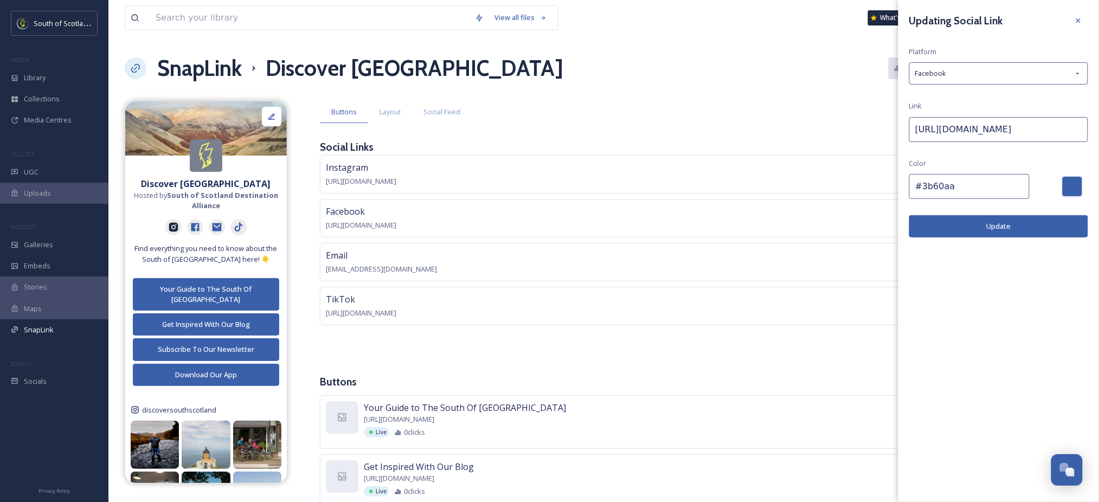
click at [990, 179] on input "#3b60aa" at bounding box center [969, 186] width 120 height 25
paste input "1f2a44"
type input "#1f2a44"
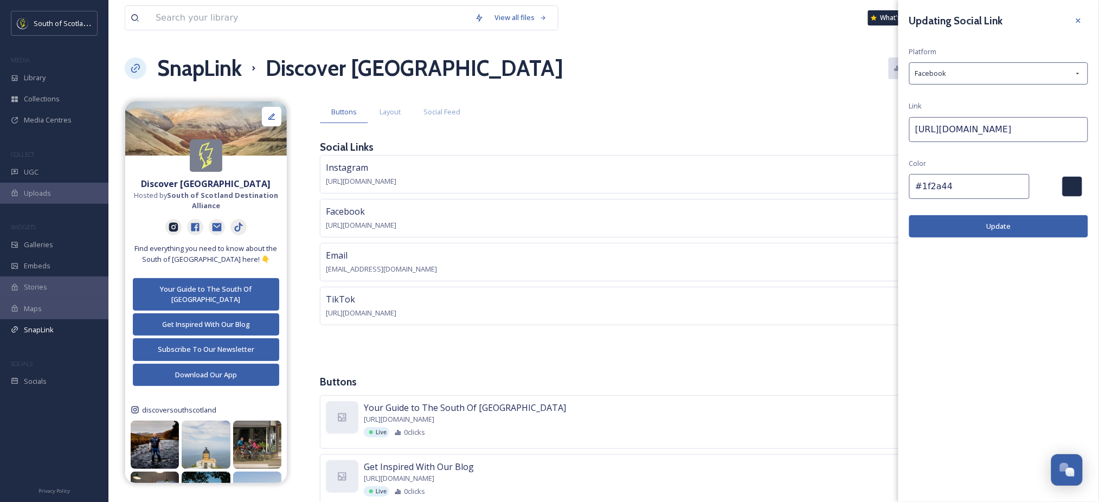
click at [992, 235] on button "Update" at bounding box center [998, 226] width 179 height 22
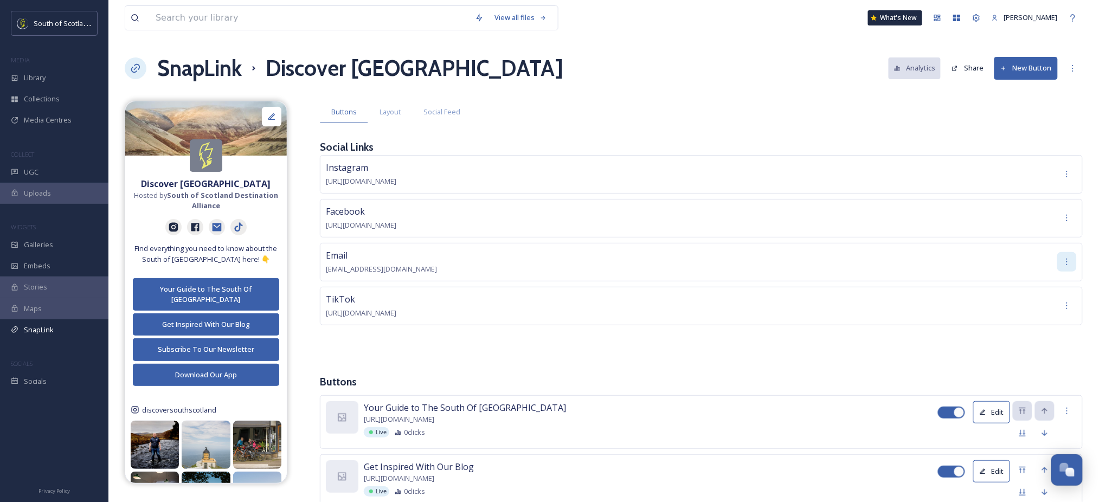
click at [1072, 258] on div at bounding box center [1067, 262] width 20 height 20
click at [1069, 285] on span "Edit" at bounding box center [1069, 285] width 12 height 10
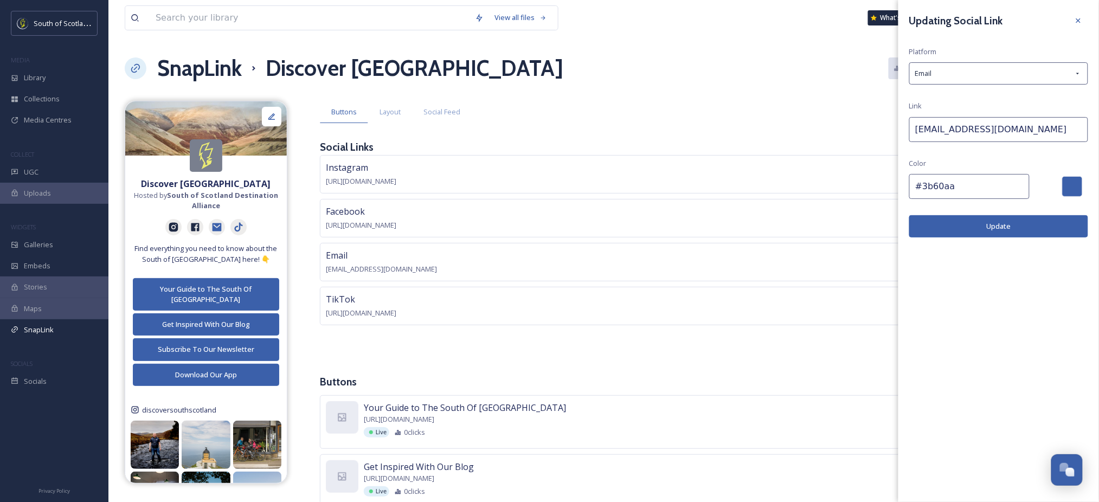
click at [972, 193] on input "#3b60aa" at bounding box center [969, 186] width 120 height 25
paste input "1f2a44"
type input "#1f2a44"
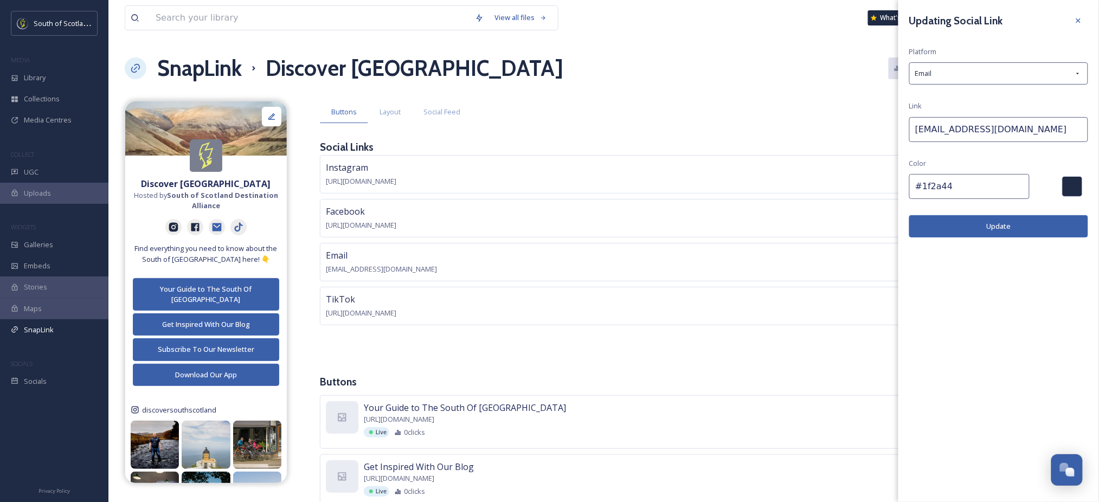
click at [979, 226] on button "Update" at bounding box center [998, 226] width 179 height 22
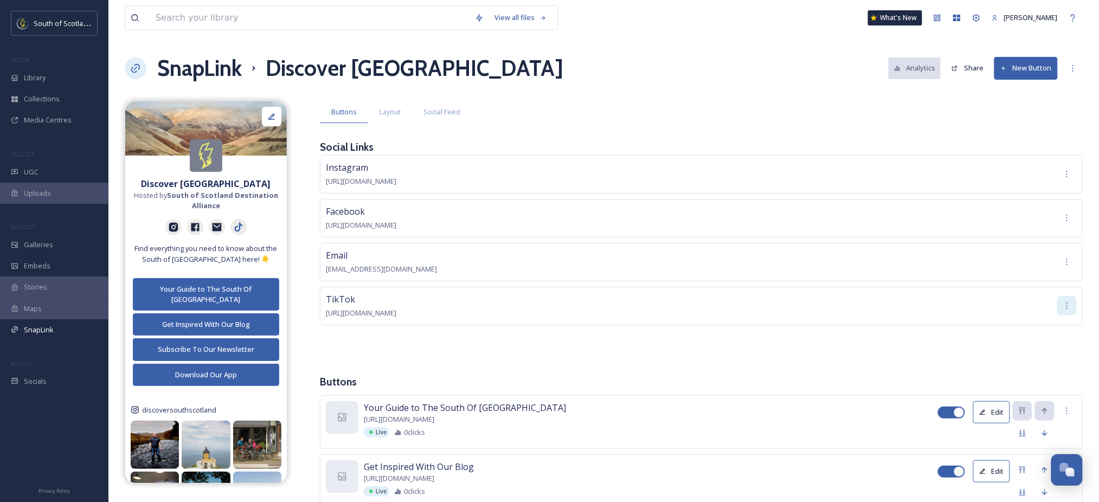
click at [1067, 301] on icon at bounding box center [1066, 305] width 9 height 9
click at [1070, 332] on span "Edit" at bounding box center [1069, 329] width 12 height 10
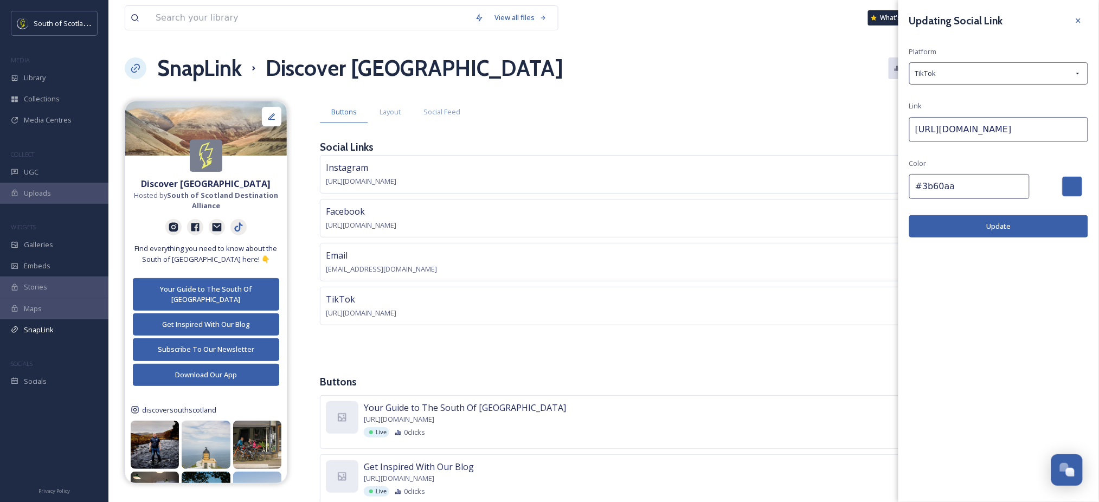
click at [975, 194] on input "#3b60aa" at bounding box center [969, 186] width 120 height 25
paste input "1f2a44"
type input "#1f2a44"
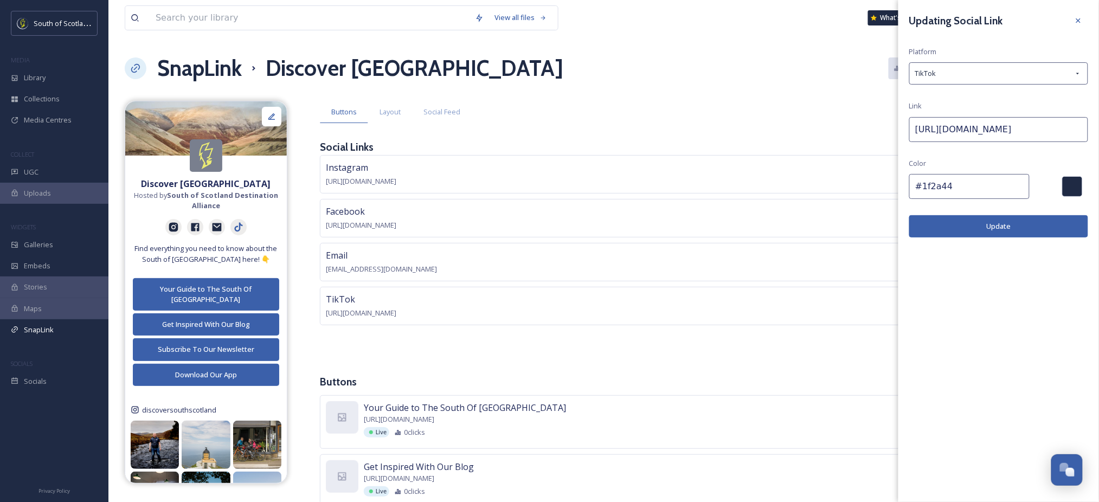
click at [972, 222] on button "Update" at bounding box center [998, 226] width 179 height 22
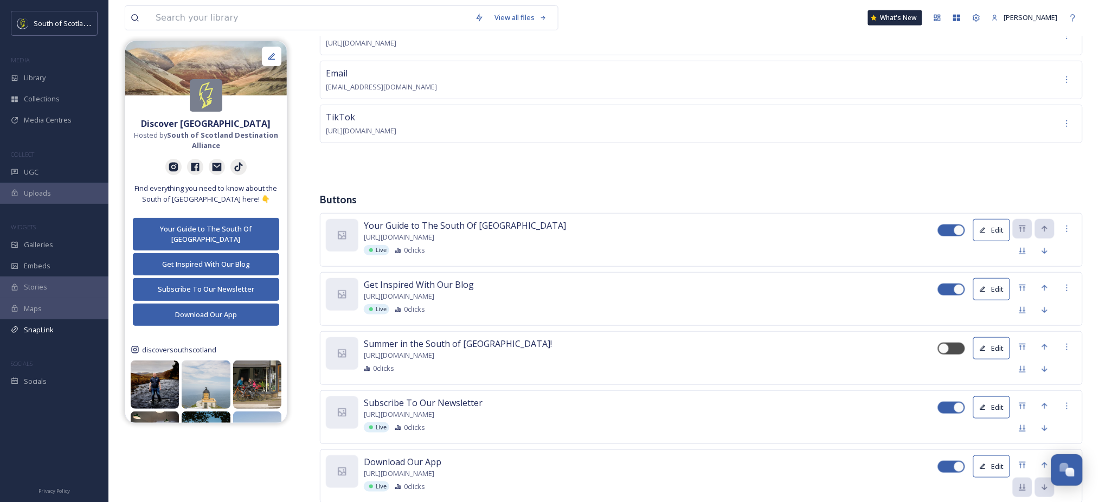
scroll to position [189, 0]
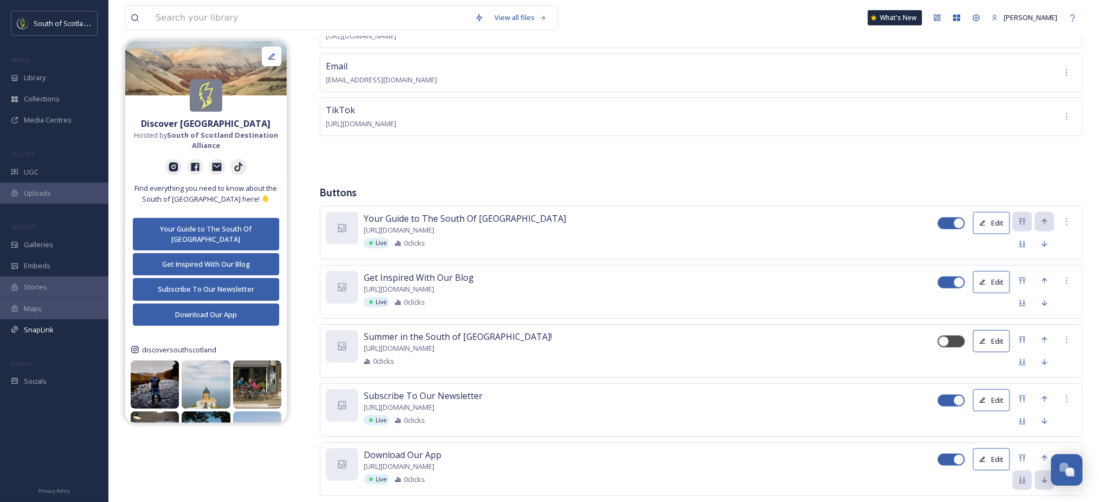
click at [989, 222] on button "Edit" at bounding box center [991, 223] width 37 height 22
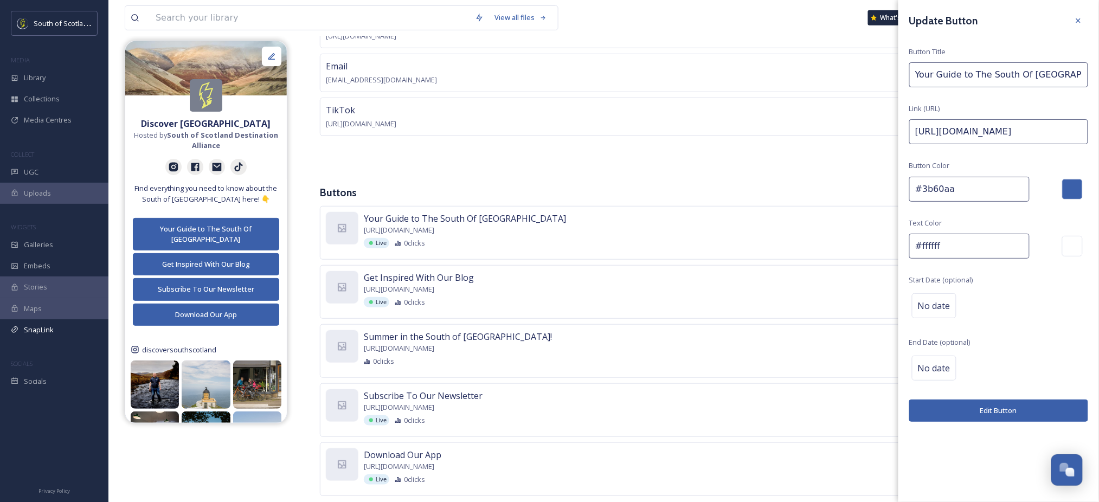
click at [953, 254] on input "#ffffff" at bounding box center [969, 246] width 120 height 25
click at [960, 205] on div "Update Button Button Title Your Guide to The South Of Scotland Link (URL) https…" at bounding box center [998, 216] width 201 height 433
click at [961, 197] on input "#3b60aa" at bounding box center [969, 189] width 120 height 25
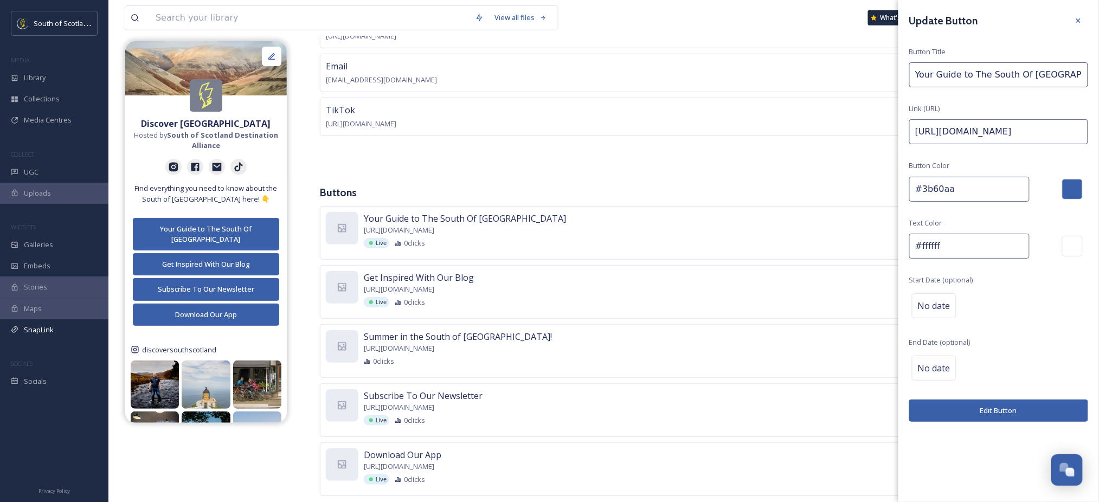
click at [961, 197] on input "#3b60aa" at bounding box center [969, 189] width 120 height 25
paste input "1f2a44"
type input "#1f2a44"
click at [986, 405] on button "Edit Button" at bounding box center [998, 410] width 179 height 22
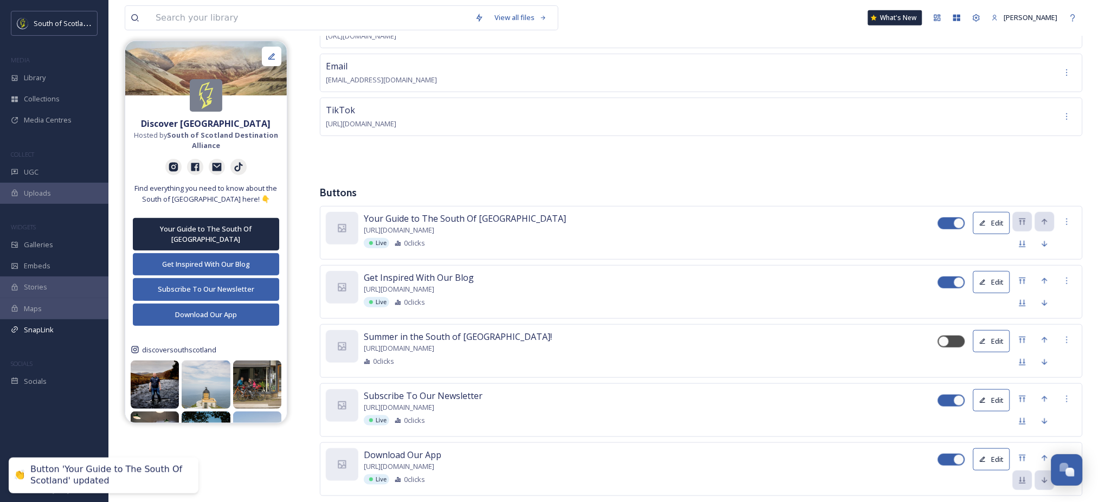
click at [995, 283] on button "Edit" at bounding box center [991, 282] width 37 height 22
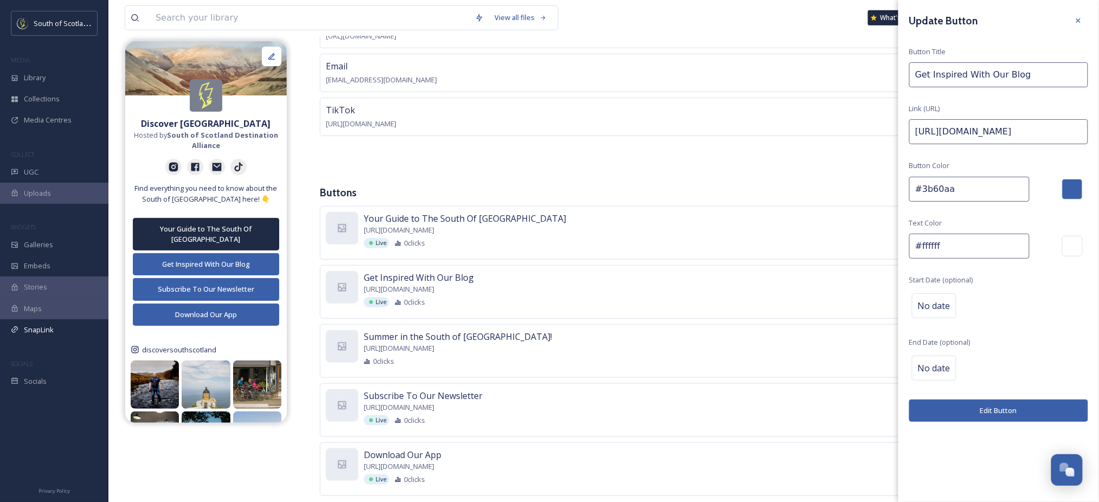
click at [958, 189] on input "#3b60aa" at bounding box center [969, 189] width 120 height 25
paste input "1f2a44"
type input "#1f2a44"
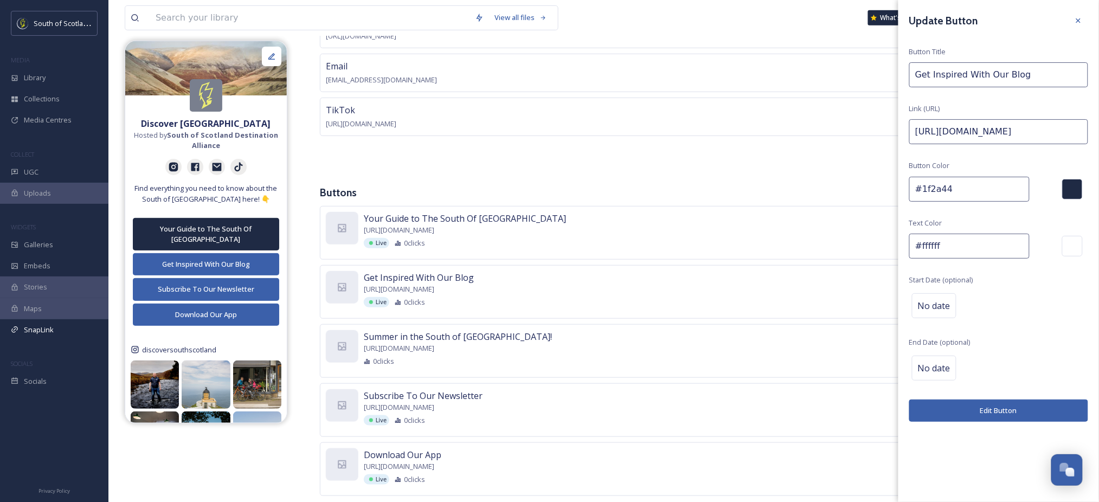
click at [978, 410] on button "Edit Button" at bounding box center [998, 410] width 179 height 22
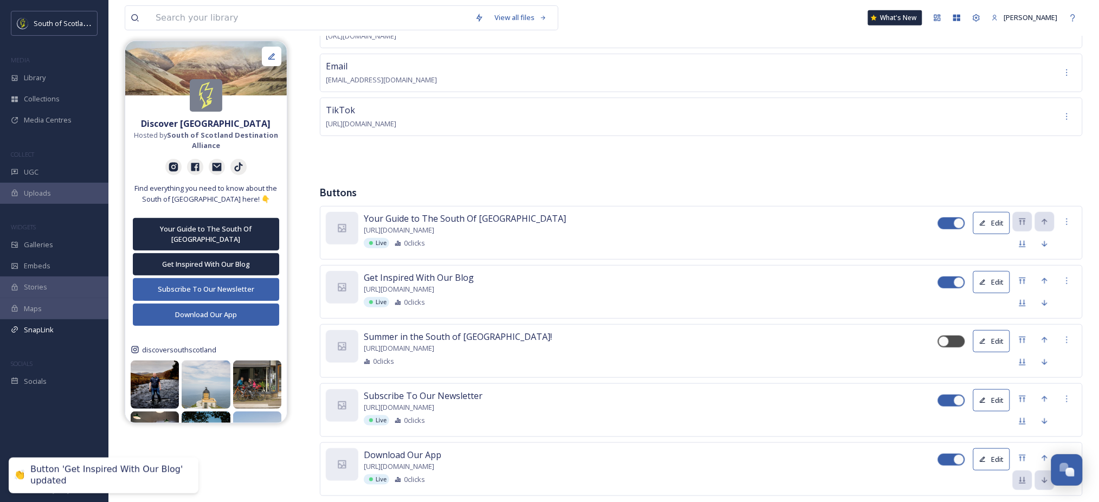
click at [991, 340] on button "Edit" at bounding box center [991, 341] width 37 height 22
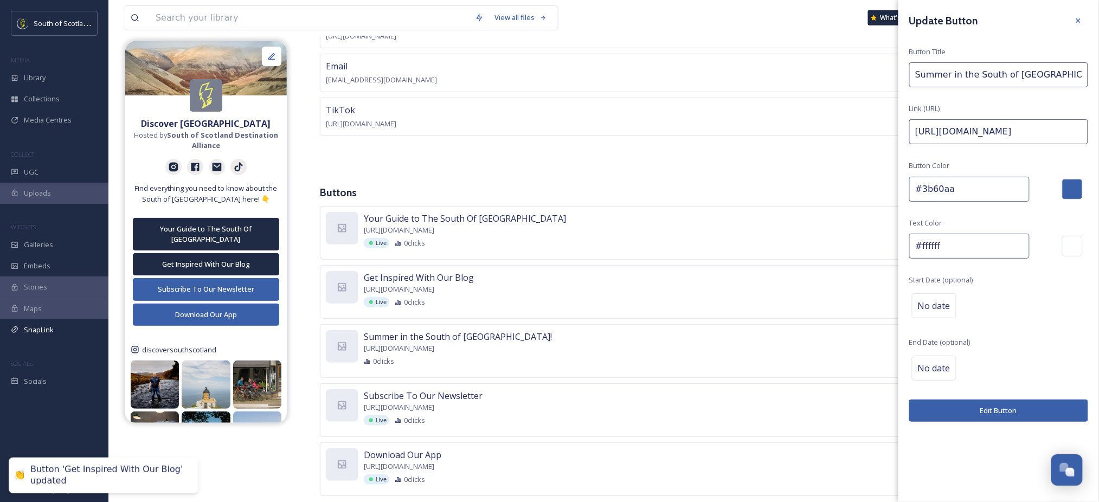
click at [969, 194] on input "#3b60aa" at bounding box center [969, 189] width 120 height 25
paste input "1f2a44"
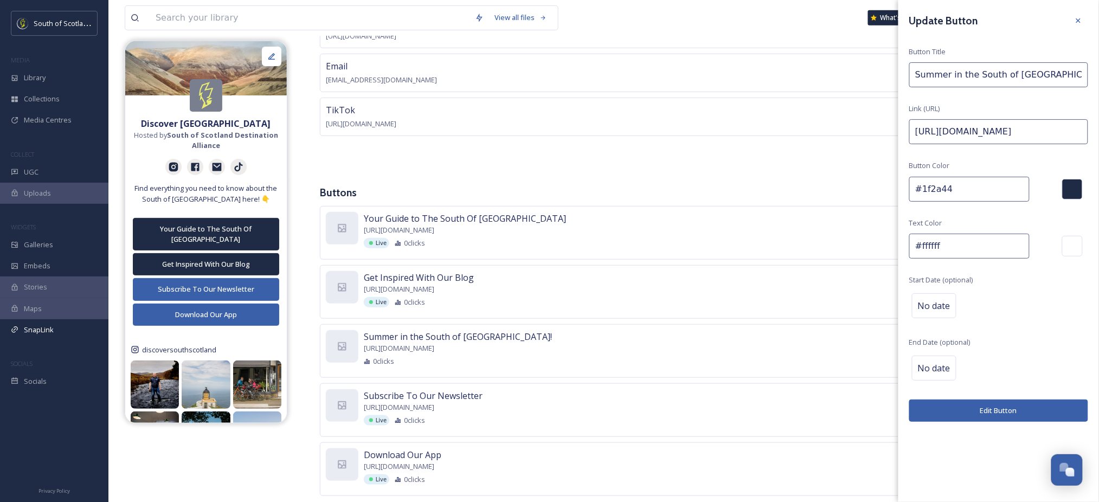
type input "#1f2a44"
click at [1015, 409] on button "Edit Button" at bounding box center [998, 410] width 179 height 22
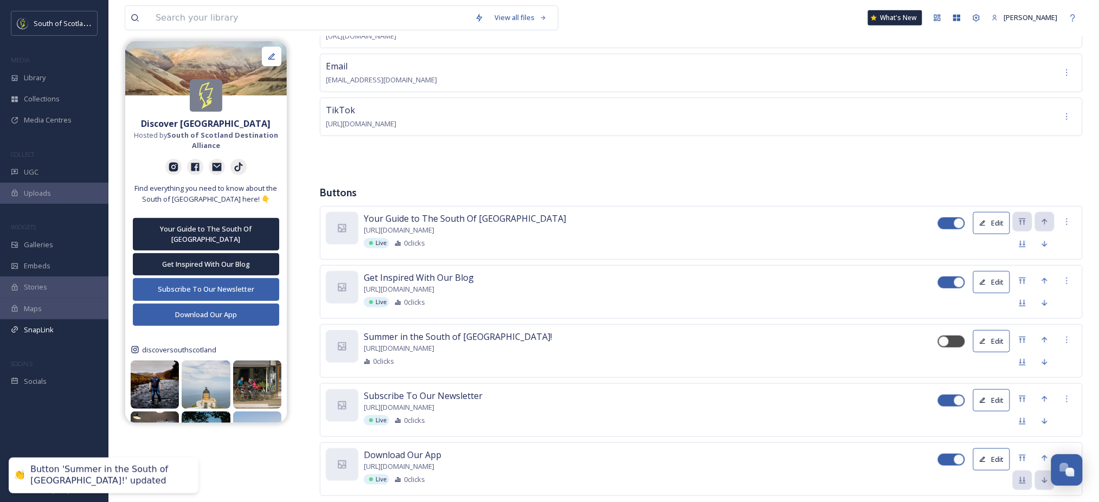
scroll to position [214, 0]
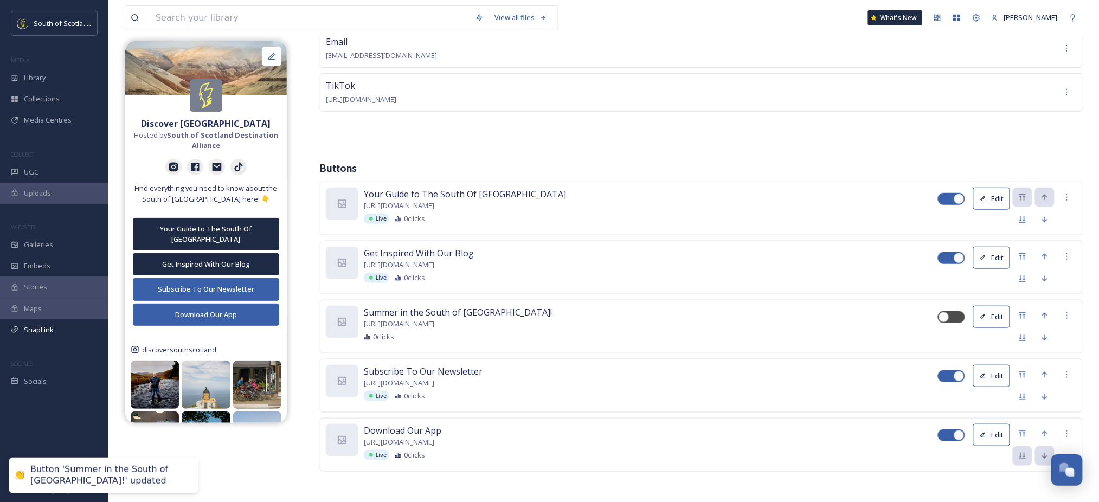
click at [996, 319] on button "Edit" at bounding box center [991, 317] width 37 height 22
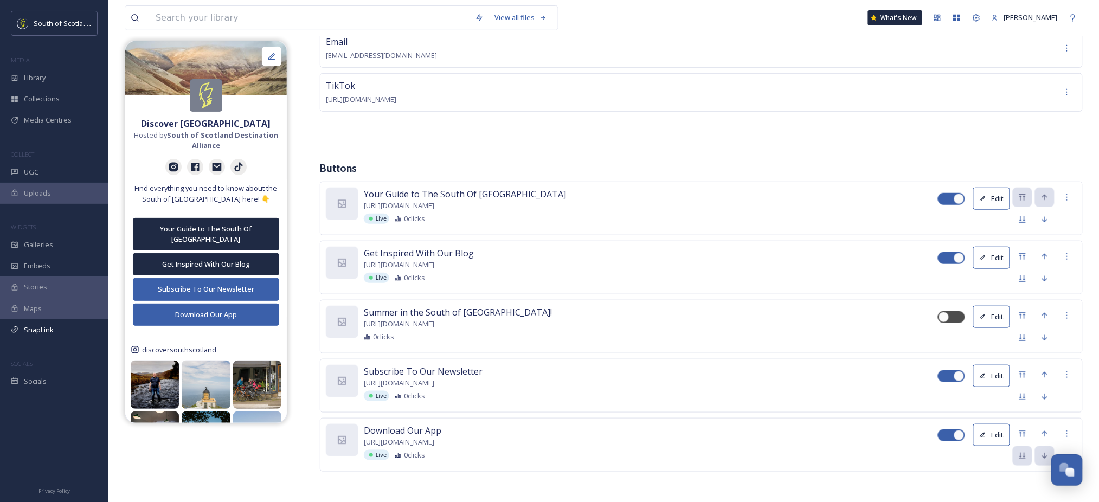
click at [842, 344] on div "Summer in the South of Scotland! https://scotlandstartshere.com/seasons/summer …" at bounding box center [701, 327] width 763 height 54
click at [989, 375] on button "Edit" at bounding box center [991, 376] width 37 height 22
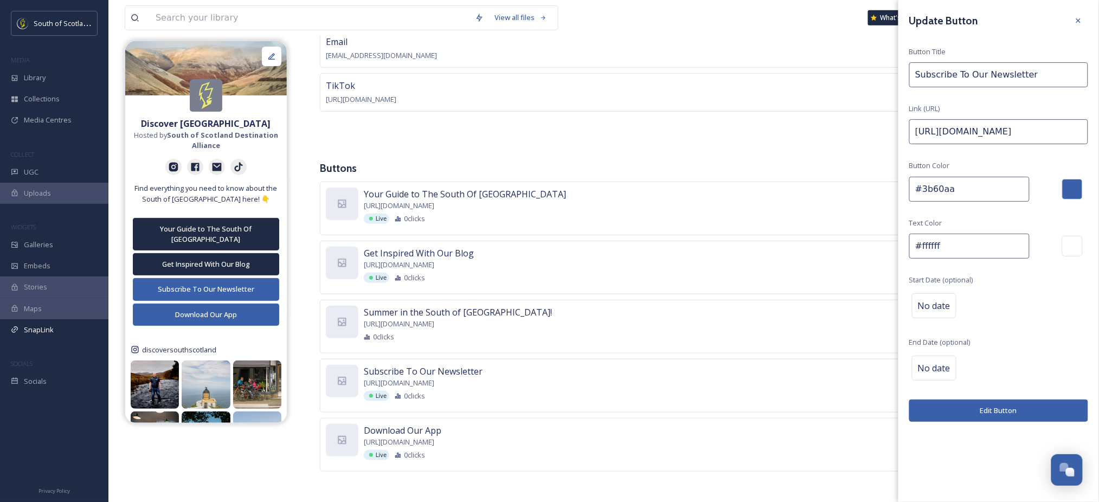
click at [978, 189] on input "#3b60aa" at bounding box center [969, 189] width 120 height 25
paste input "1f2a44"
type input "#1f2a44"
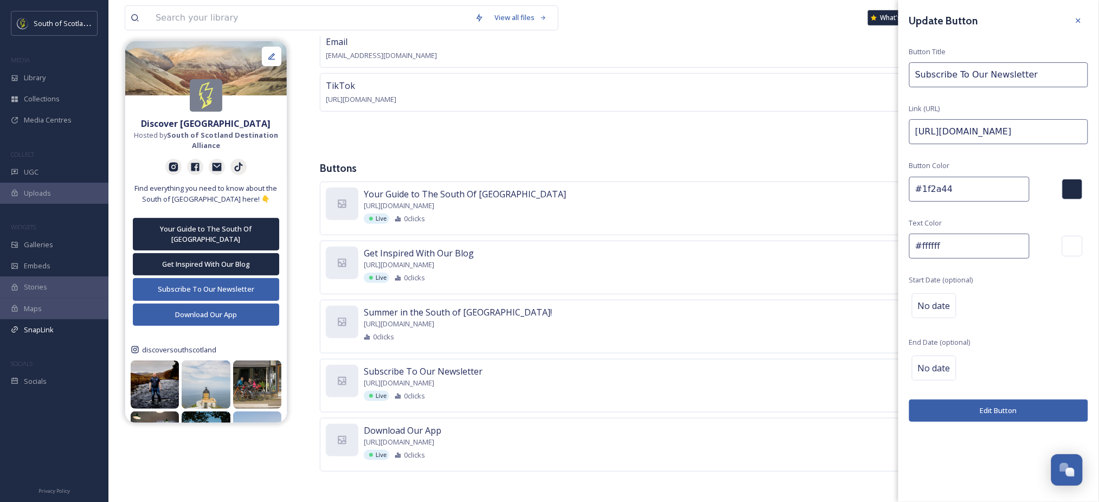
click at [978, 410] on button "Edit Button" at bounding box center [998, 410] width 179 height 22
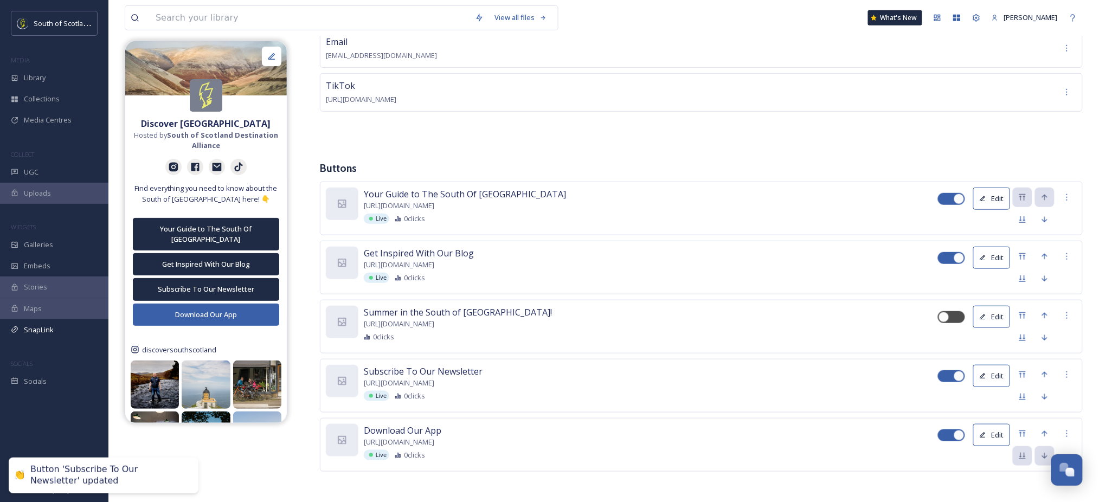
click at [987, 438] on button "Edit" at bounding box center [991, 435] width 37 height 22
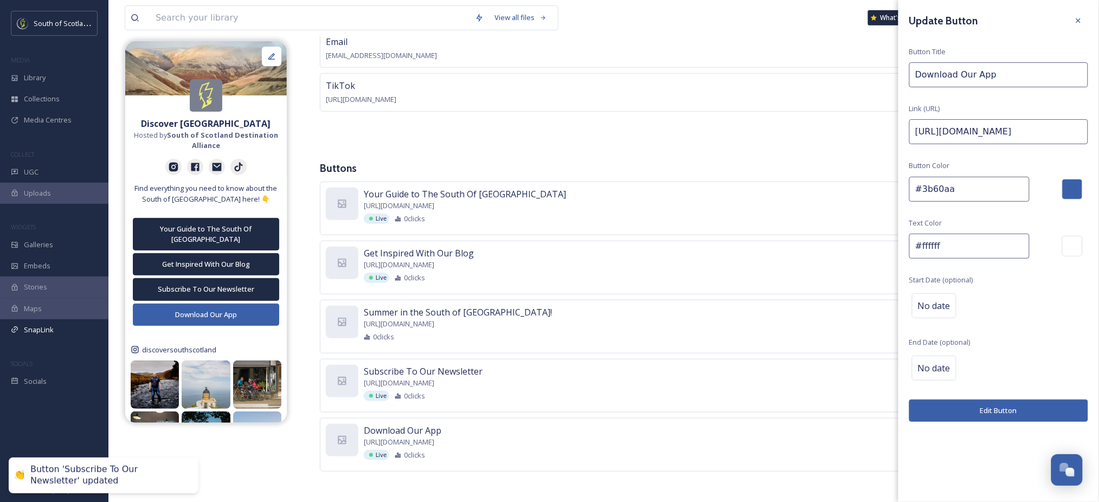
click at [970, 182] on input "#3b60aa" at bounding box center [969, 189] width 120 height 25
paste input "1f2a44"
type input "#1f2a44"
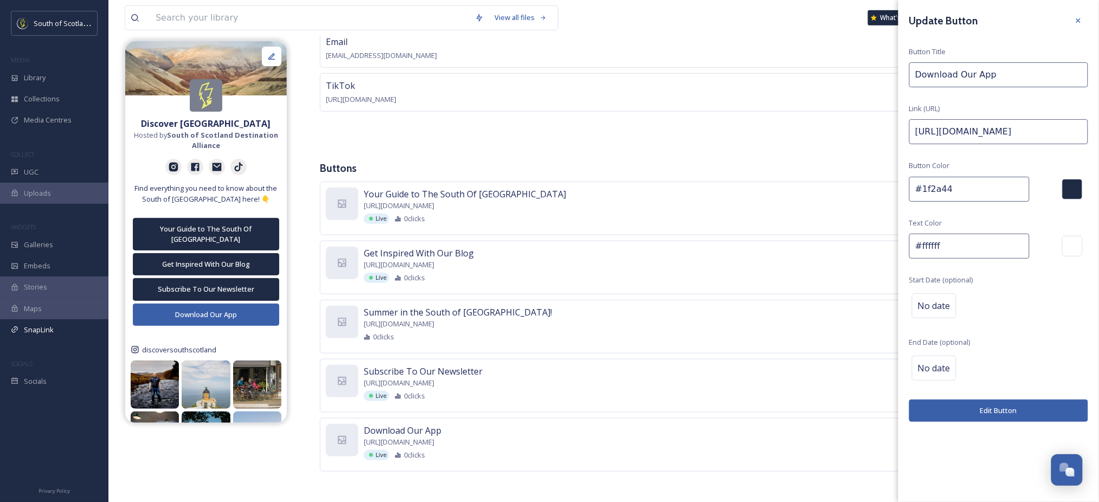
click at [1006, 419] on button "Edit Button" at bounding box center [998, 410] width 179 height 22
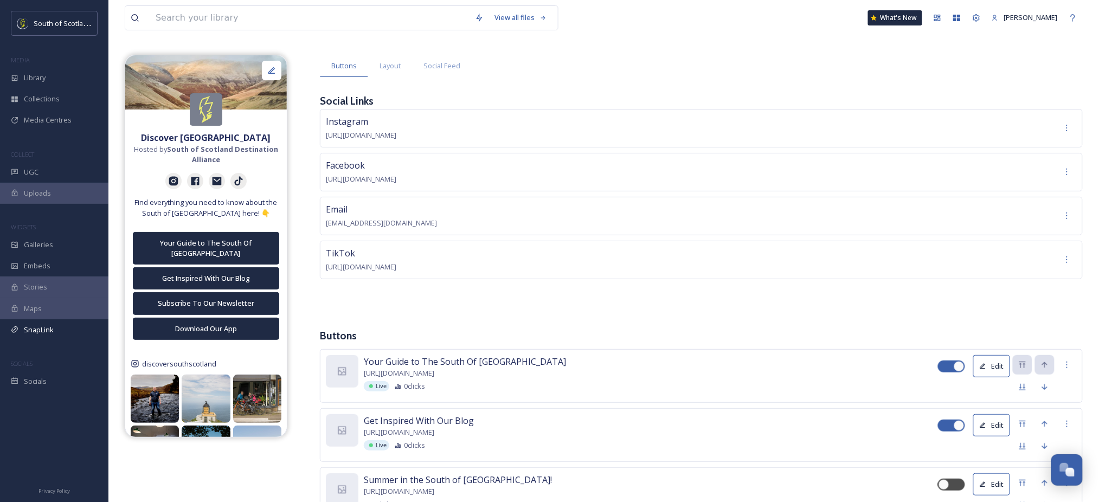
scroll to position [0, 0]
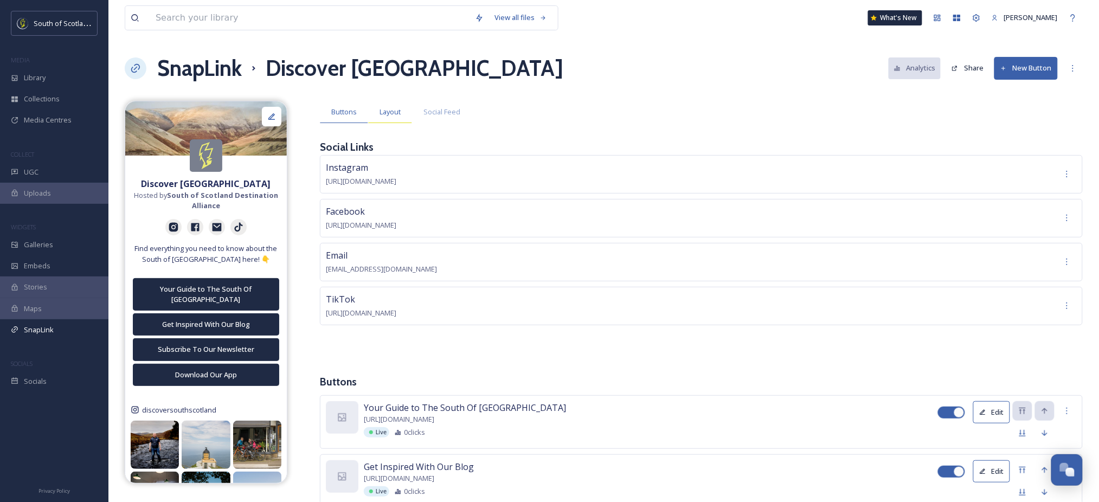
click at [391, 117] on span "Layout" at bounding box center [389, 112] width 21 height 10
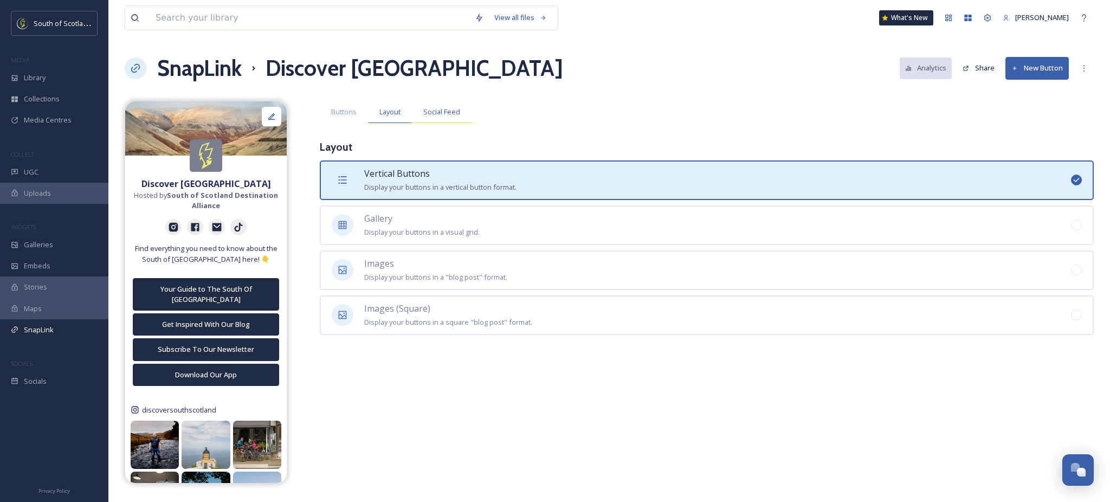
click at [450, 112] on span "Social Feed" at bounding box center [441, 112] width 37 height 10
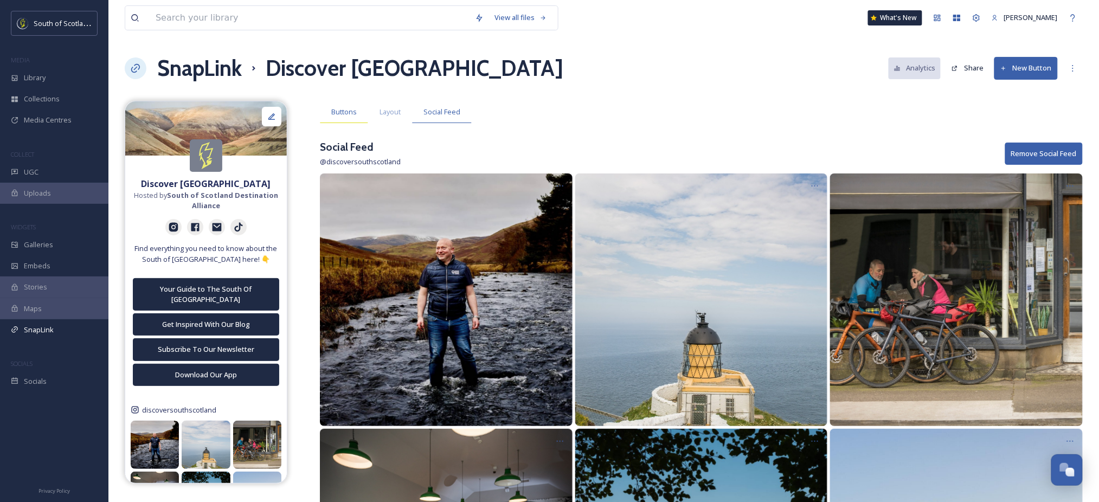
click at [351, 117] on span "Buttons" at bounding box center [343, 112] width 25 height 10
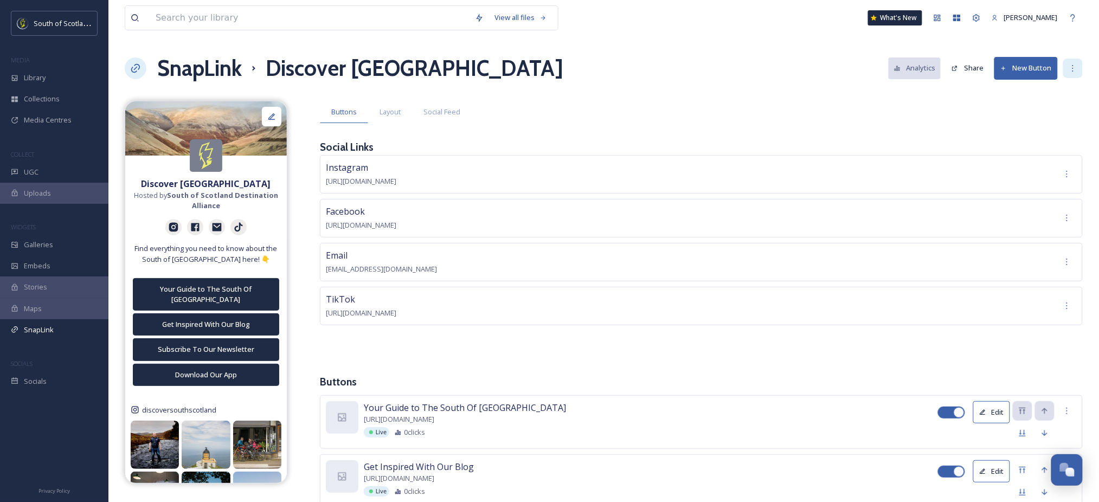
click at [1068, 69] on icon at bounding box center [1072, 68] width 9 height 9
click at [946, 103] on div "Buttons Layout Social Feed" at bounding box center [701, 112] width 763 height 22
click at [958, 72] on button "Share" at bounding box center [967, 67] width 43 height 21
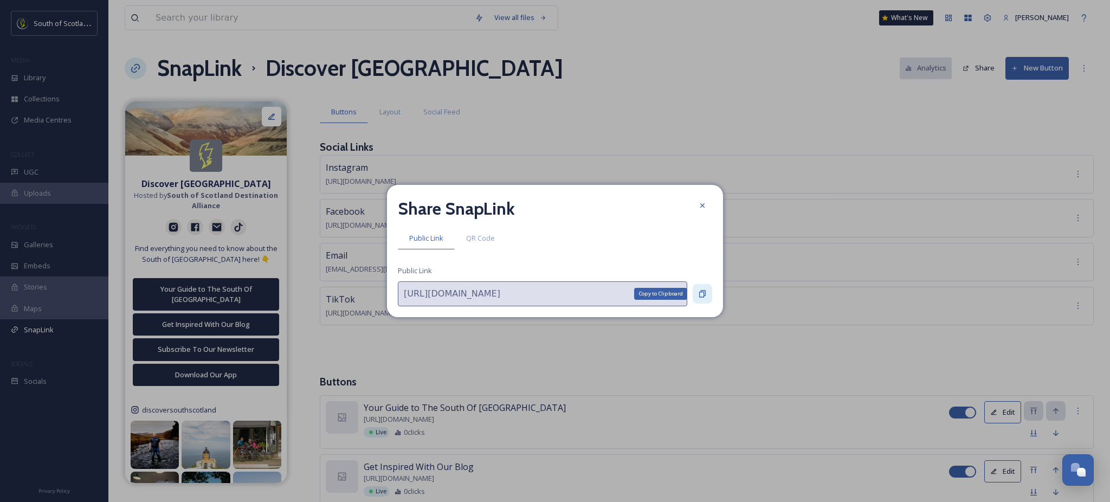
click at [705, 292] on icon at bounding box center [702, 294] width 7 height 7
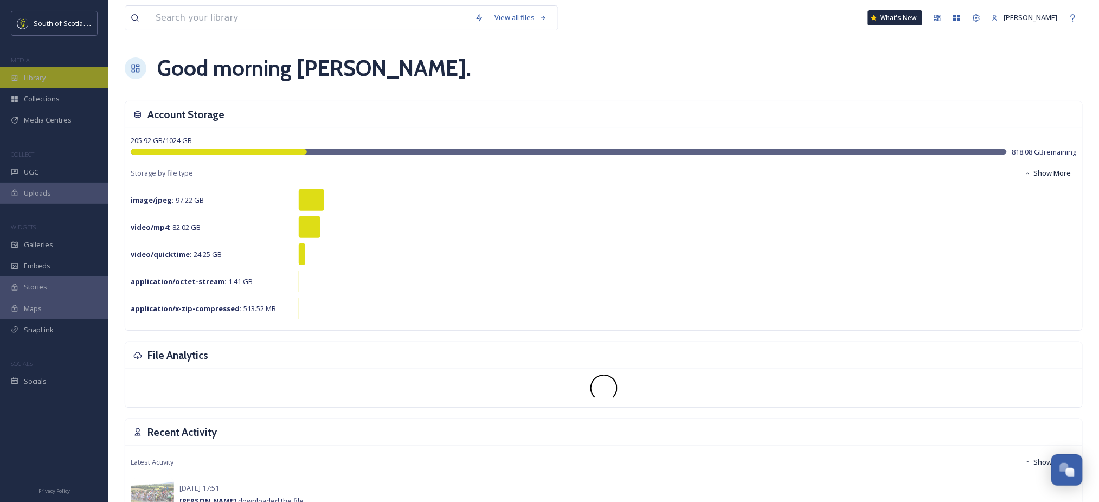
click at [40, 84] on div "Library" at bounding box center [54, 77] width 108 height 21
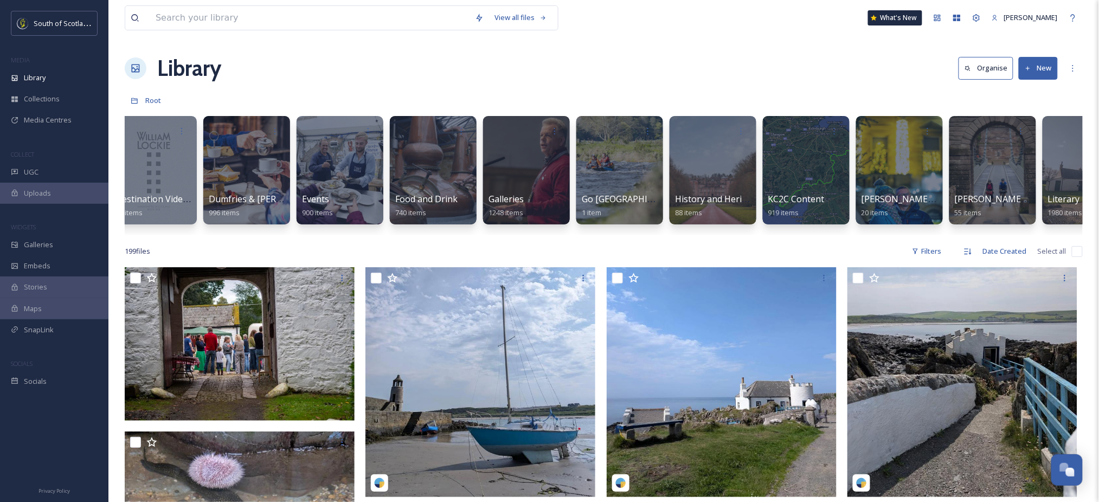
scroll to position [0, 805]
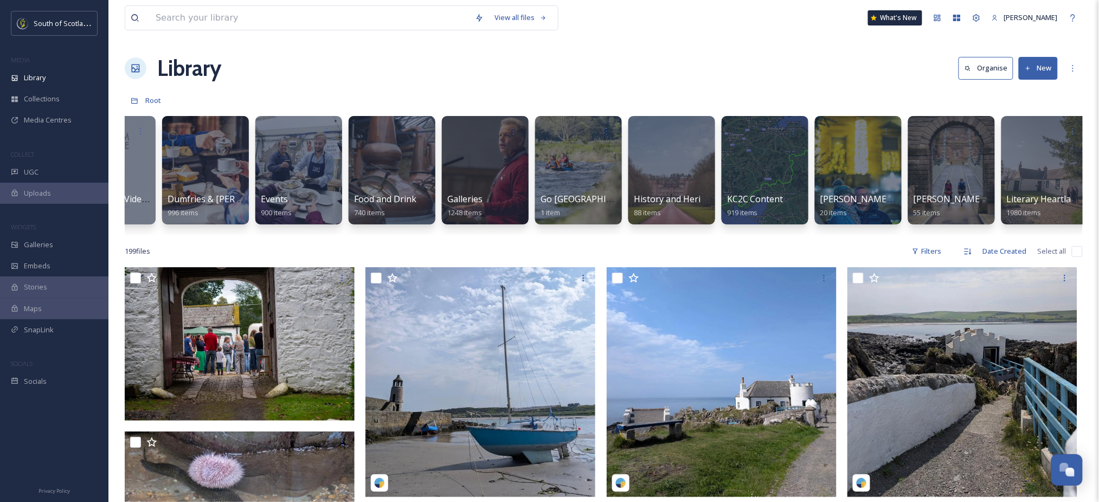
click at [299, 174] on div at bounding box center [298, 170] width 87 height 108
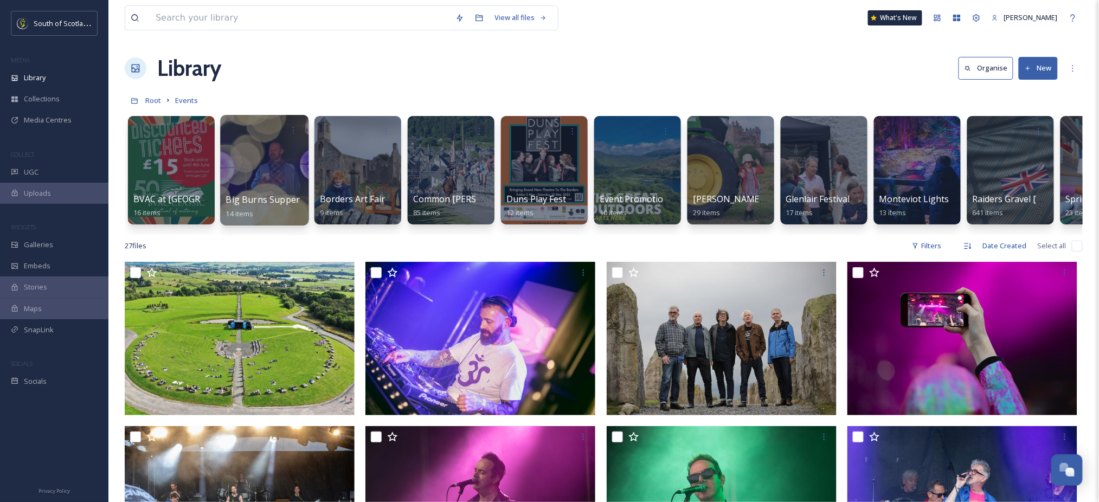
click at [289, 175] on div at bounding box center [264, 170] width 88 height 111
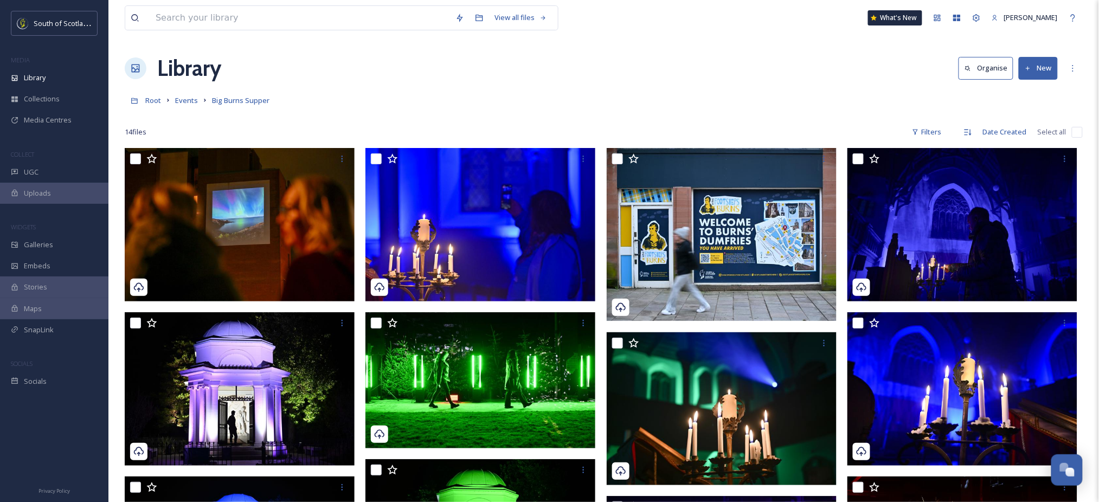
click at [1041, 68] on button "New" at bounding box center [1037, 68] width 39 height 22
click at [1036, 86] on div "File Upload" at bounding box center [1026, 93] width 61 height 21
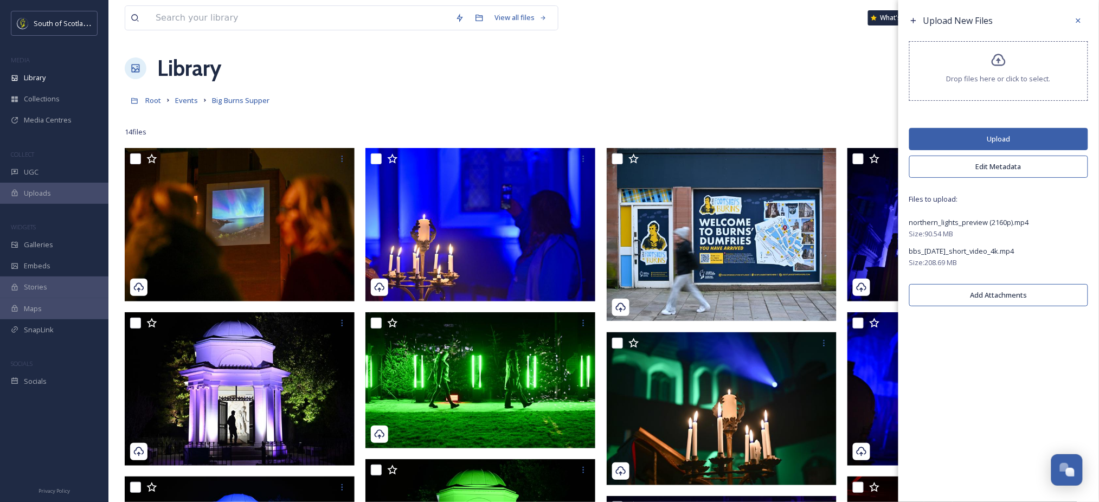
click at [992, 135] on button "Upload" at bounding box center [998, 139] width 179 height 22
